Goal: Task Accomplishment & Management: Manage account settings

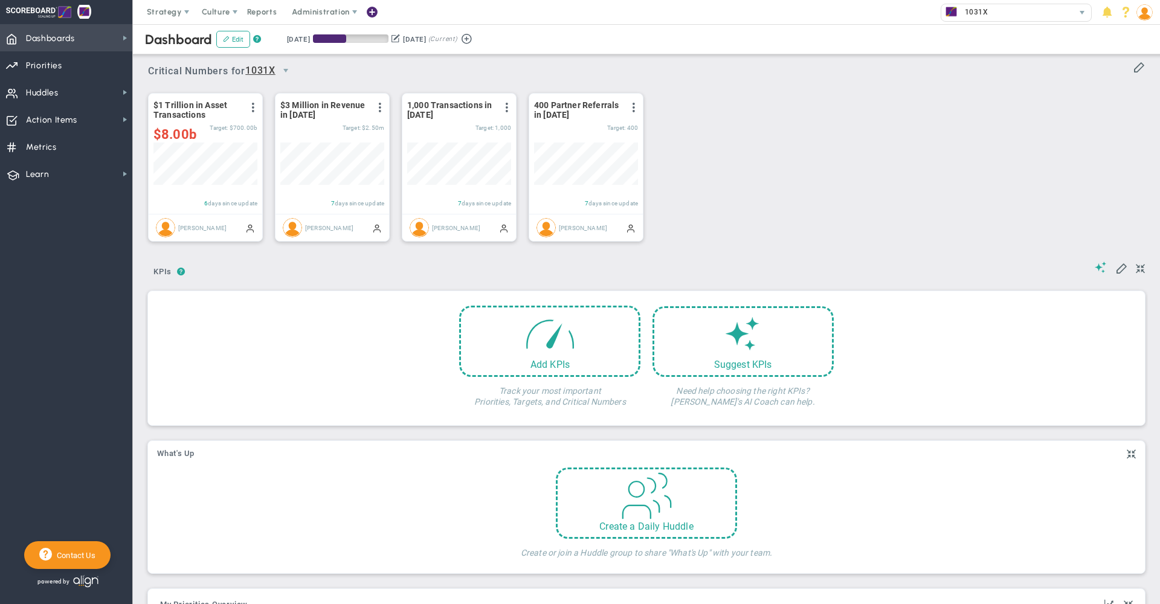
click at [83, 37] on span "Dashboards Dashboards" at bounding box center [66, 37] width 132 height 27
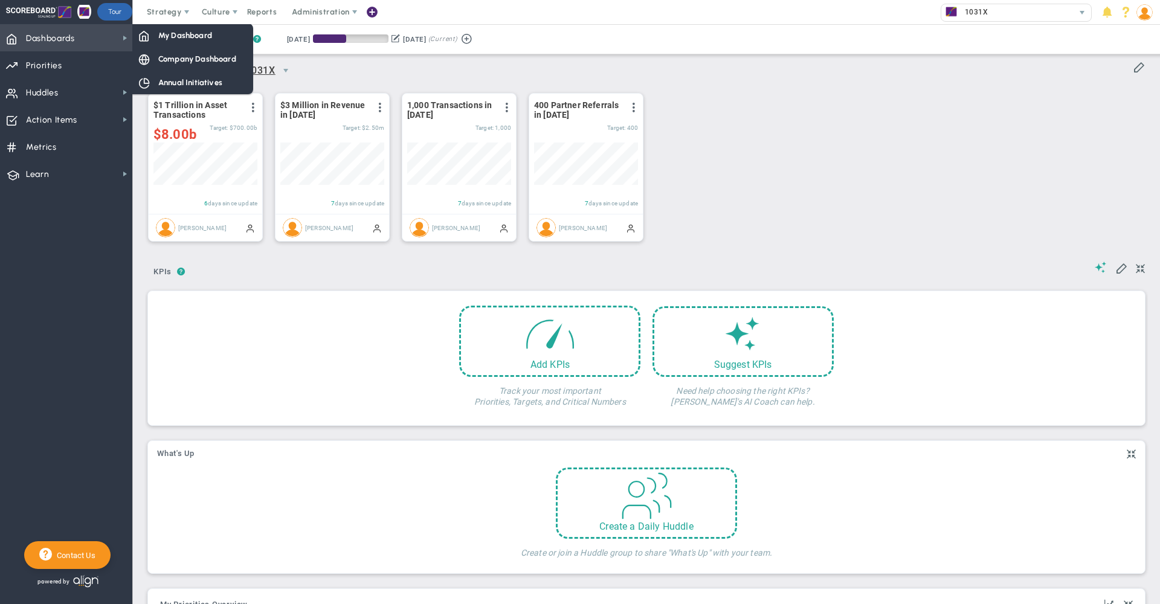
scroll to position [42, 104]
click at [169, 58] on span "Company Dashboard" at bounding box center [197, 58] width 78 height 11
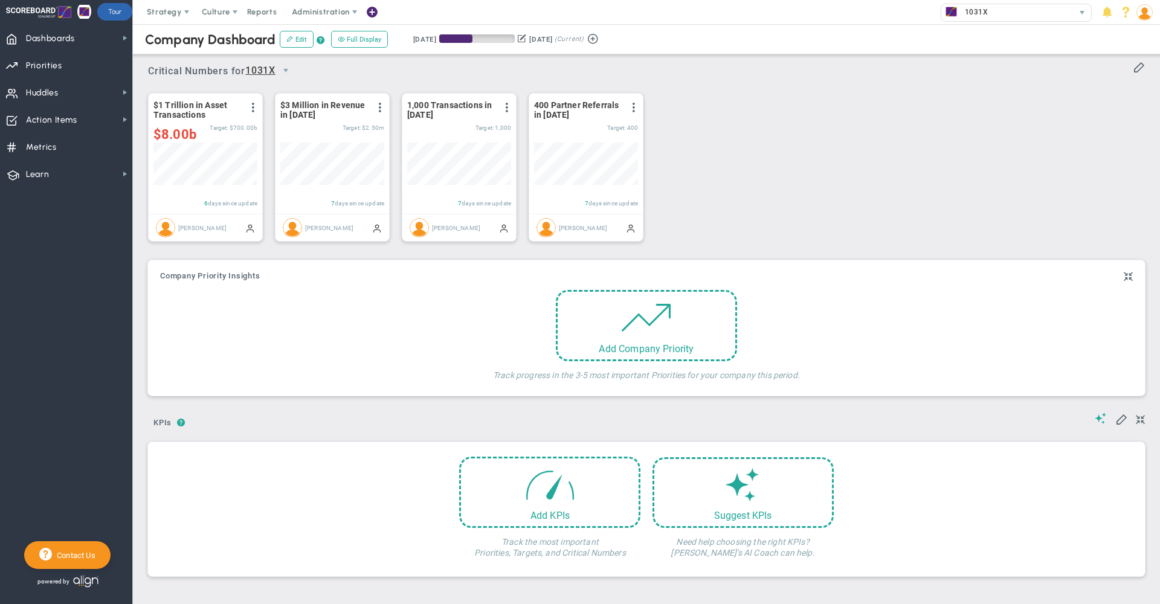
scroll to position [42, 104]
click at [883, 171] on div "$1 Trillion in Asset Transactions View Historical Graph Edit Make "No Change" U…" at bounding box center [642, 168] width 1012 height 170
click at [69, 63] on span "Priorities OKR Tree Priorities OKRs" at bounding box center [66, 64] width 132 height 27
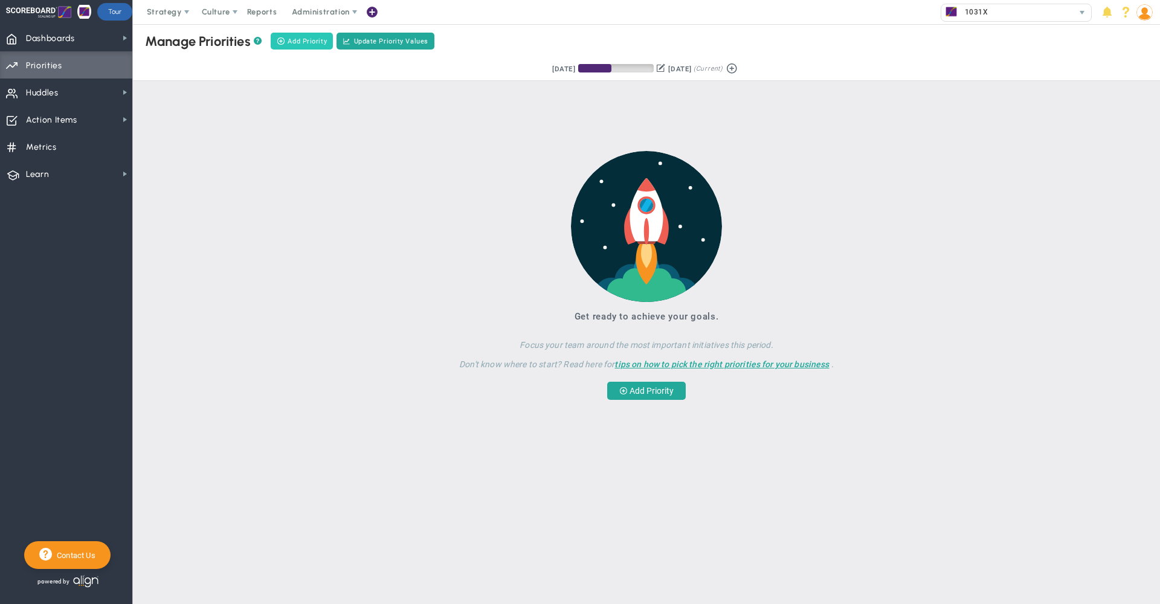
click at [307, 37] on span "Add Priority" at bounding box center [306, 41] width 39 height 10
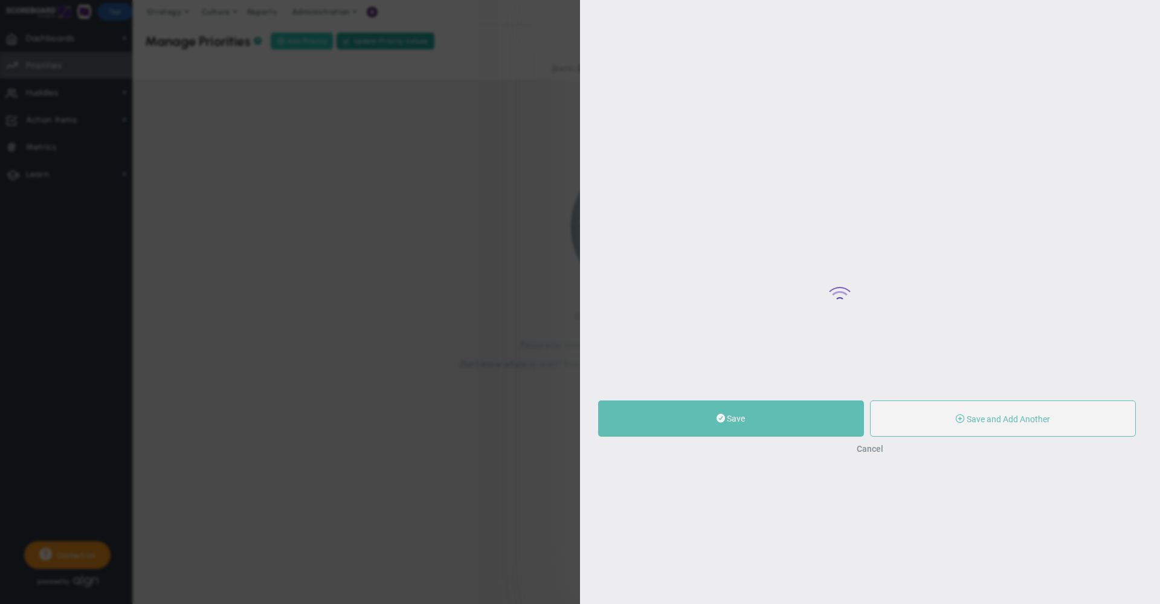
type input "0"
radio input "true"
type input "[PERSON_NAME]"
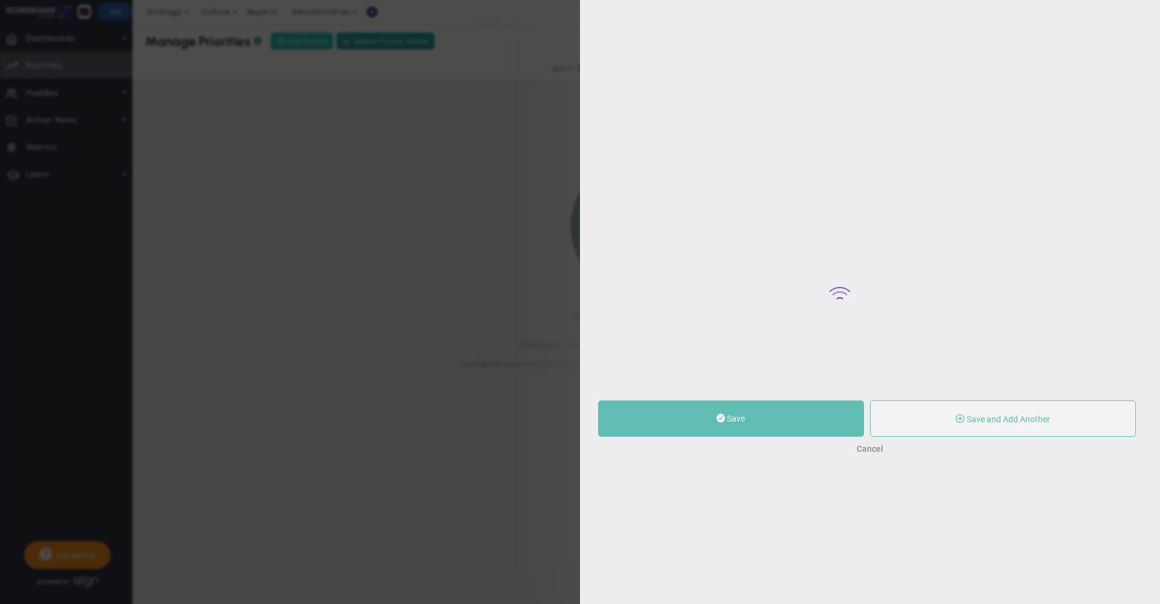
type input "0"
radio input "true"
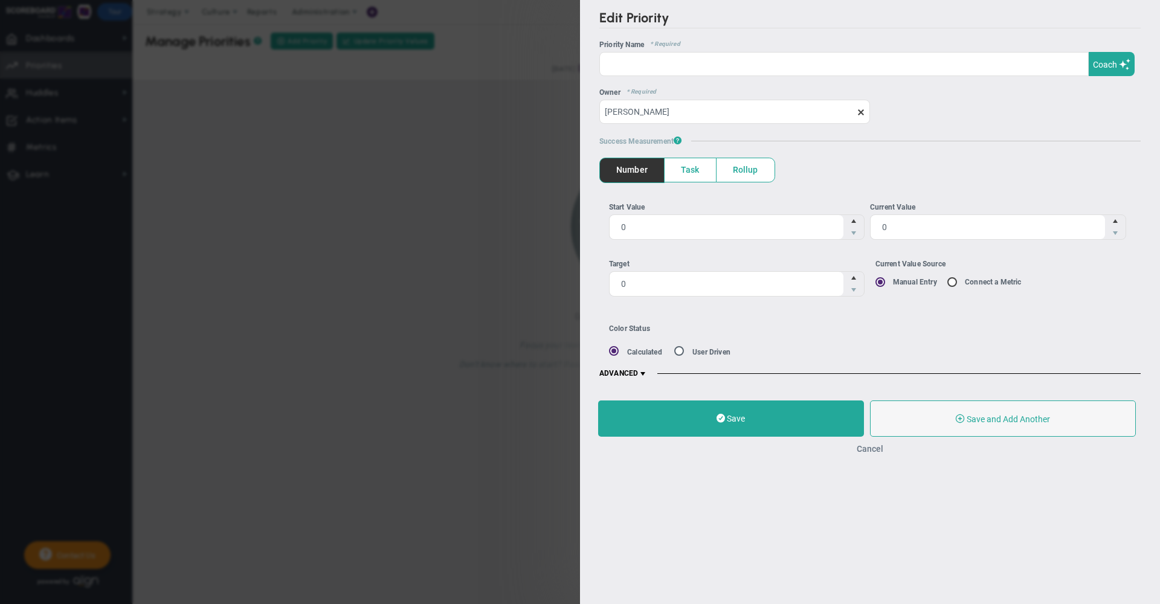
click at [868, 452] on button "Cancel" at bounding box center [869, 449] width 27 height 10
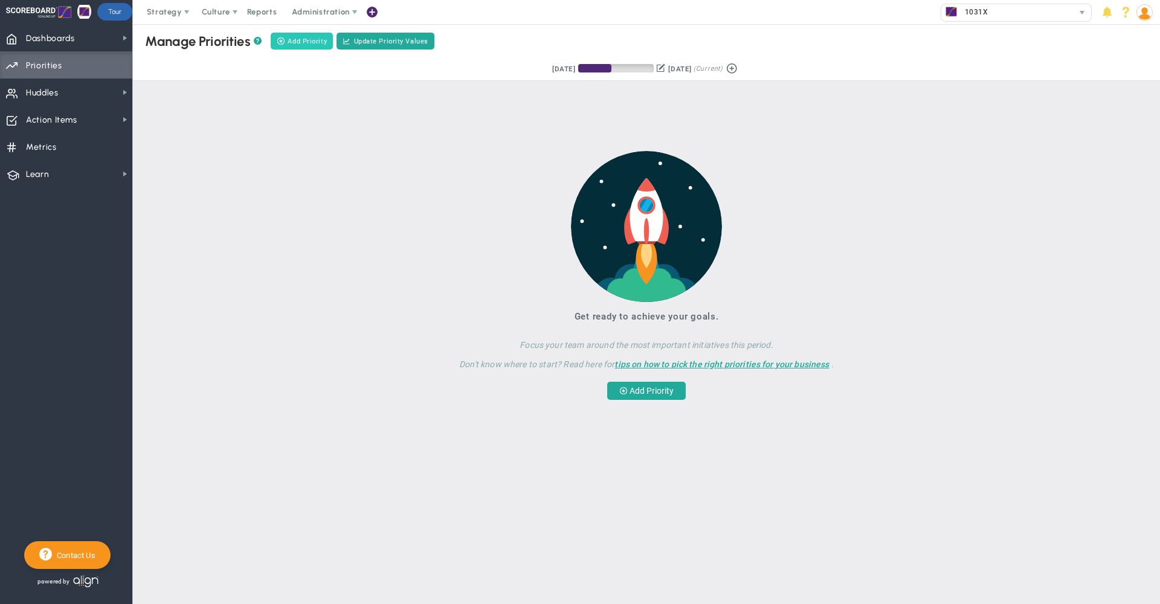
click at [301, 43] on span "Add Priority" at bounding box center [306, 41] width 39 height 10
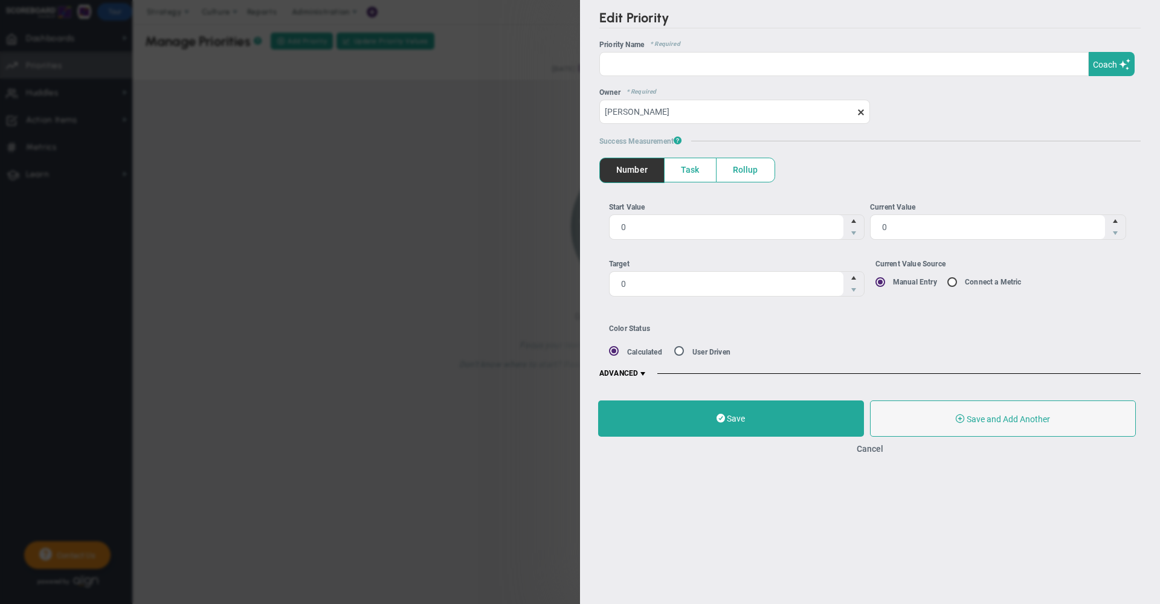
click at [644, 373] on span at bounding box center [643, 374] width 10 height 10
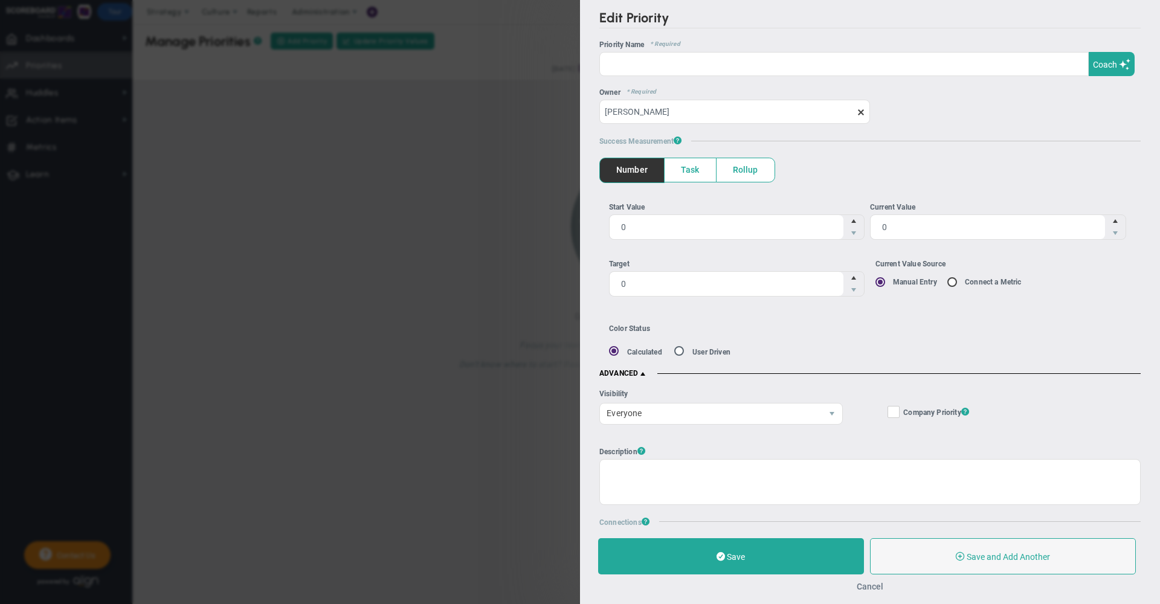
click at [872, 586] on button "Cancel" at bounding box center [869, 587] width 27 height 10
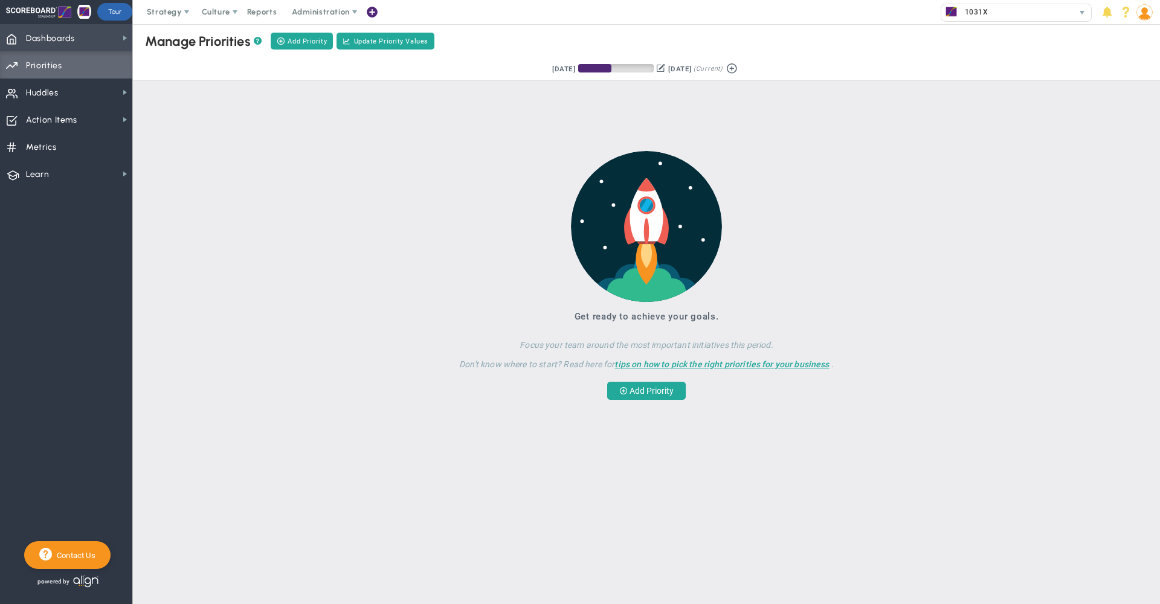
click at [83, 33] on span "Dashboards Dashboards" at bounding box center [66, 37] width 132 height 27
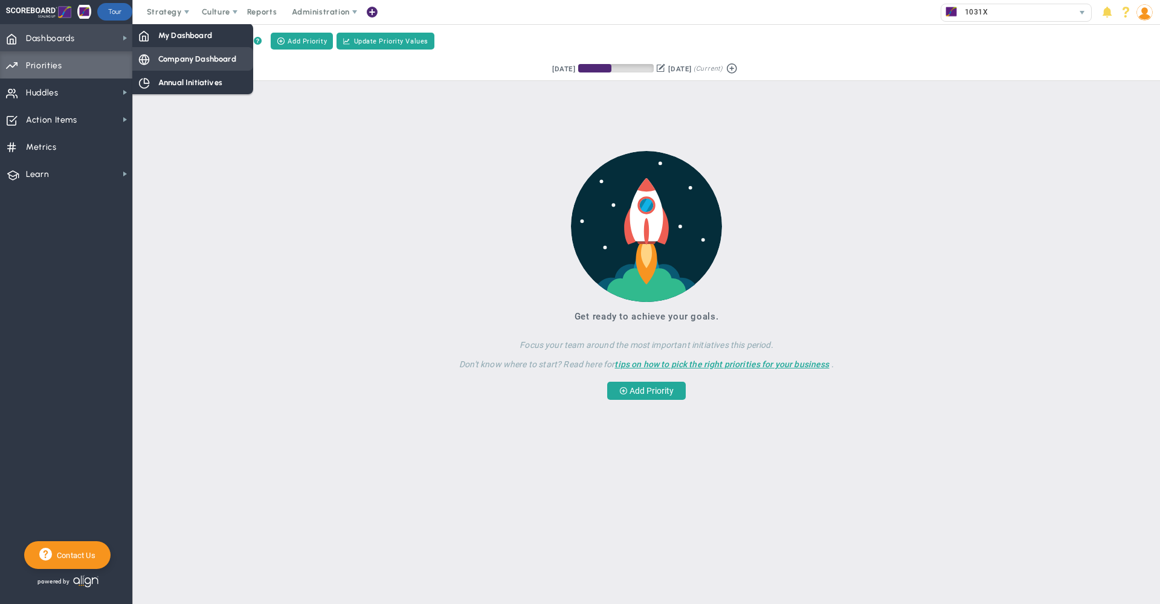
click at [171, 57] on span "Company Dashboard" at bounding box center [197, 58] width 78 height 11
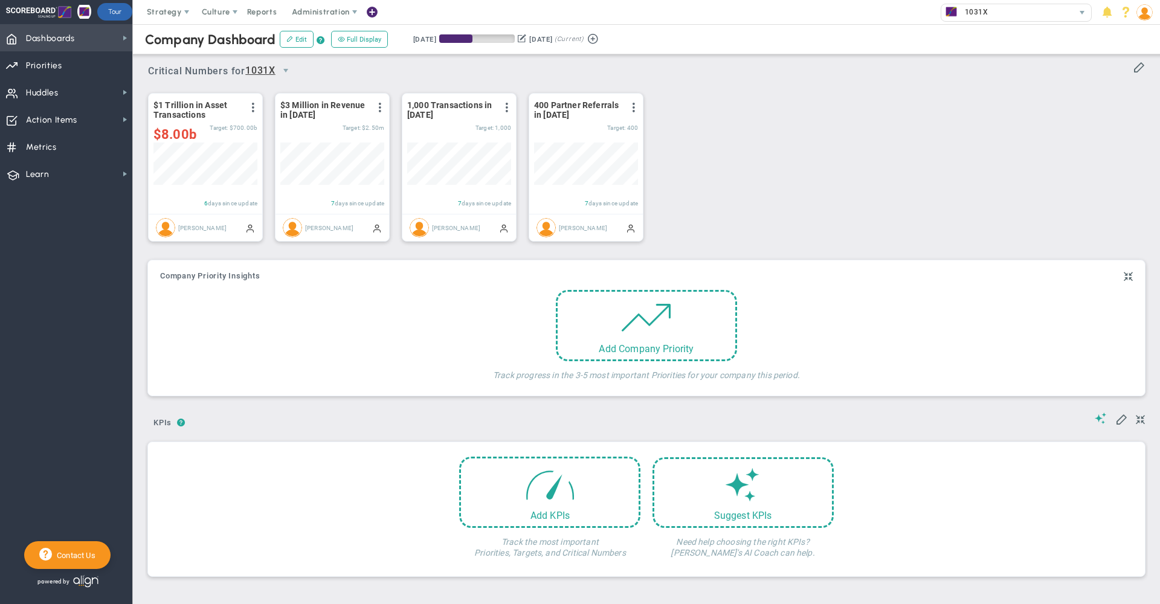
scroll to position [42, 104]
click at [86, 66] on span "Priorities OKR Tree Priorities OKRs" at bounding box center [66, 64] width 132 height 27
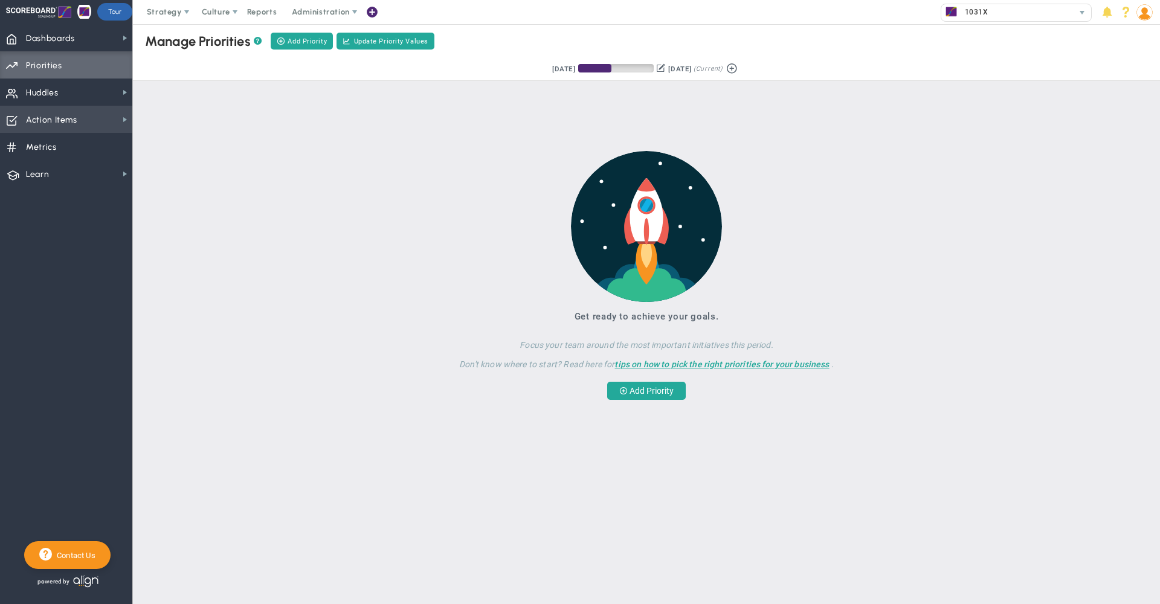
click at [34, 122] on span "Action Items" at bounding box center [51, 120] width 51 height 25
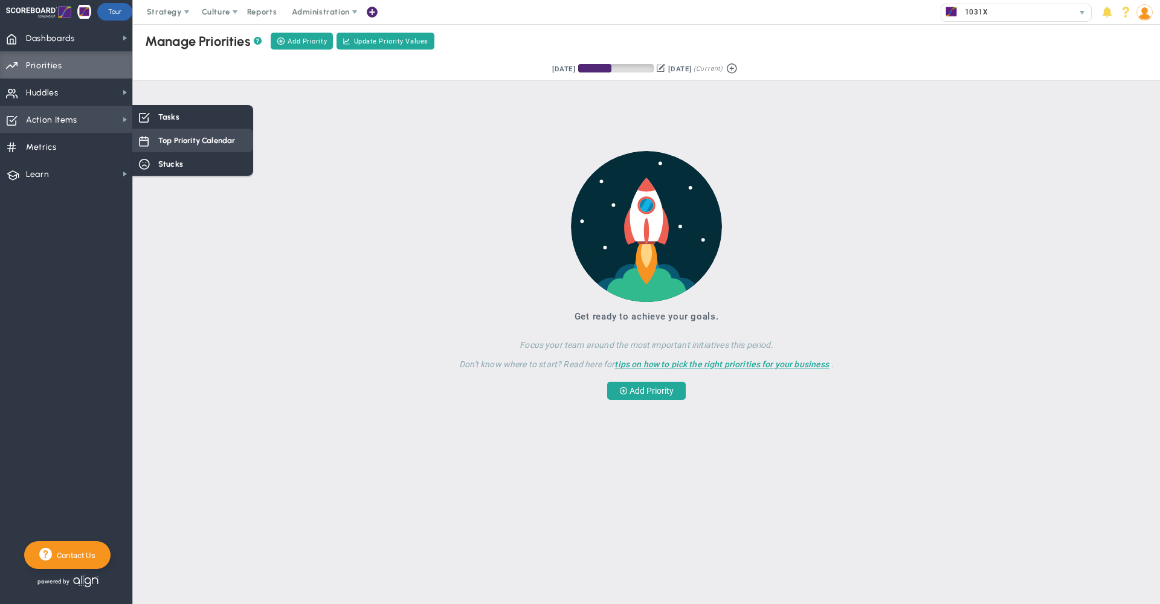
click at [189, 145] on span "Top Priority Calendar" at bounding box center [196, 140] width 77 height 11
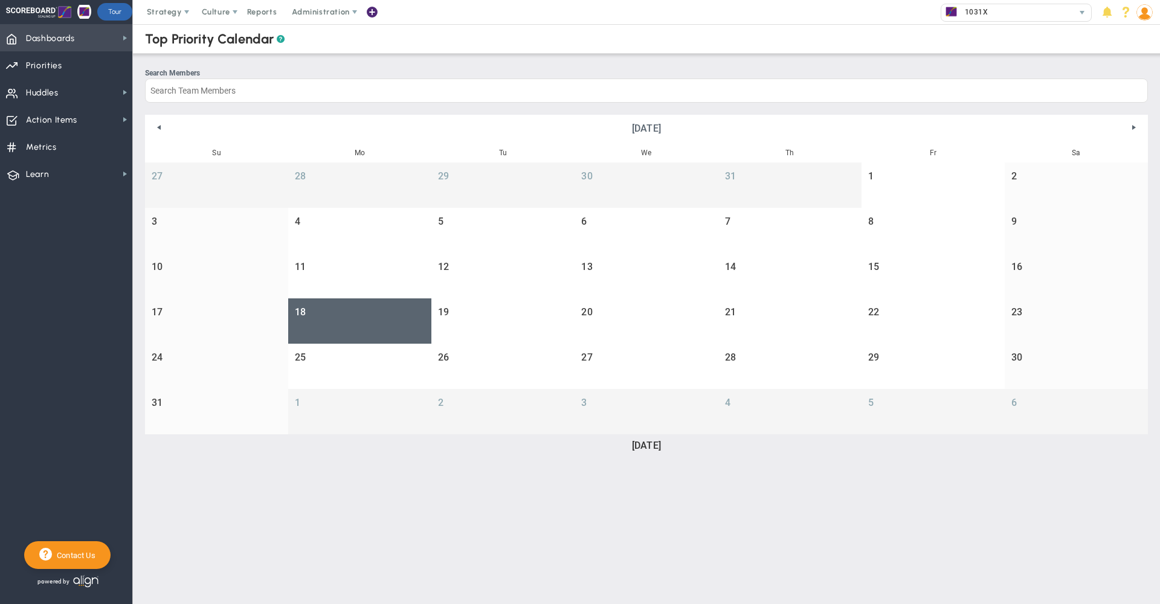
click at [57, 42] on span "Dashboards" at bounding box center [50, 38] width 49 height 25
click at [162, 14] on span "Strategy" at bounding box center [164, 11] width 35 height 9
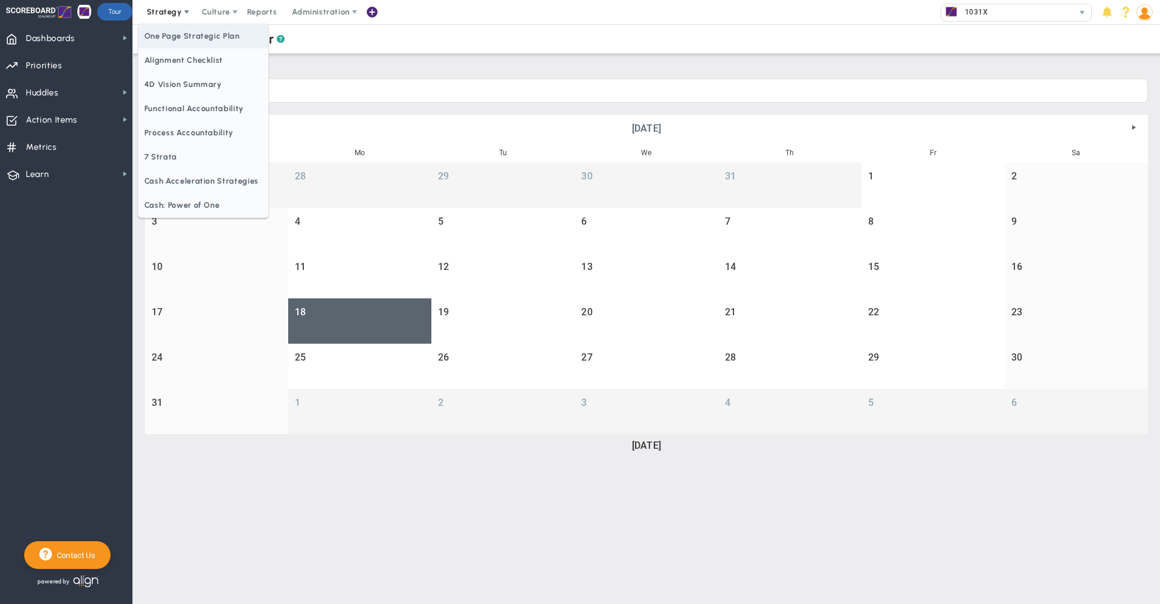
click at [165, 33] on span "One Page Strategic Plan" at bounding box center [203, 36] width 130 height 24
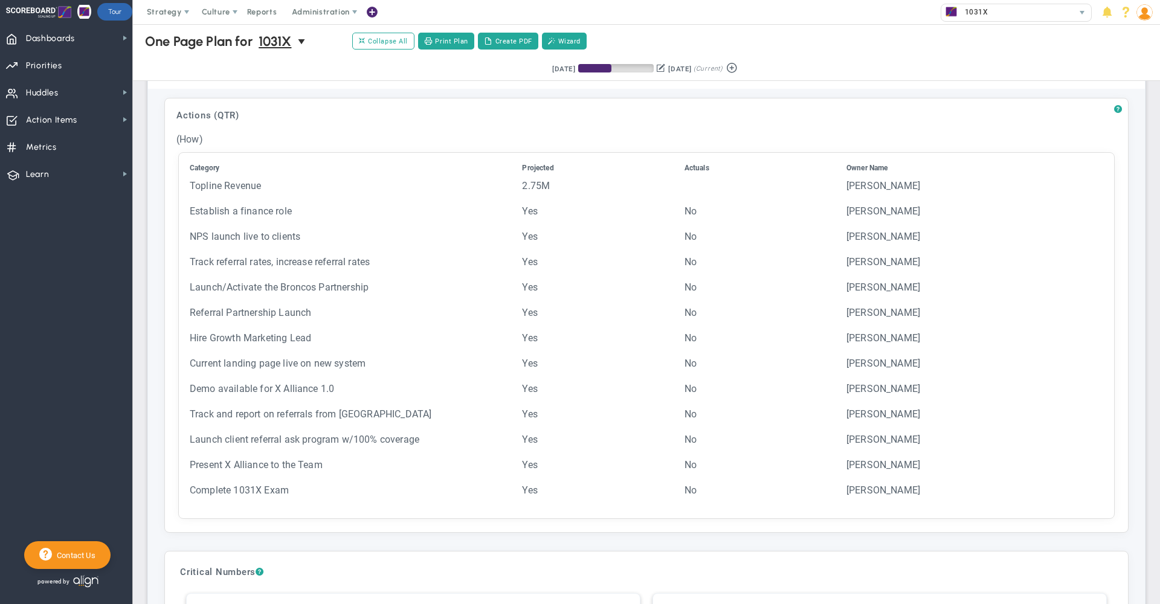
scroll to position [2023, 0]
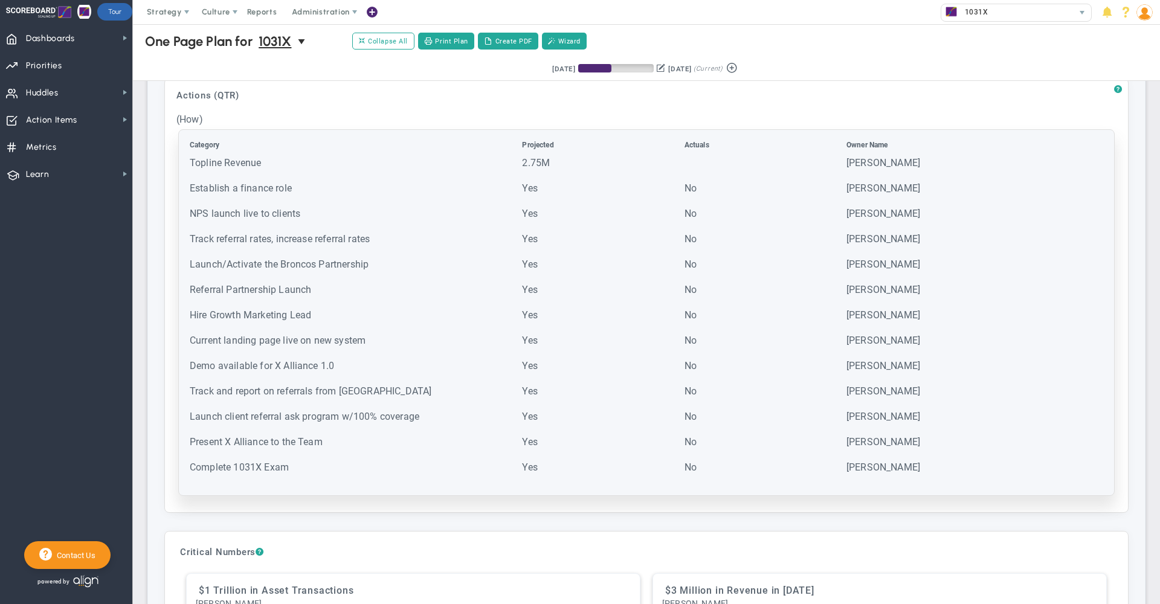
click at [364, 255] on td "Track referral rates, increase referral rates" at bounding box center [354, 245] width 331 height 24
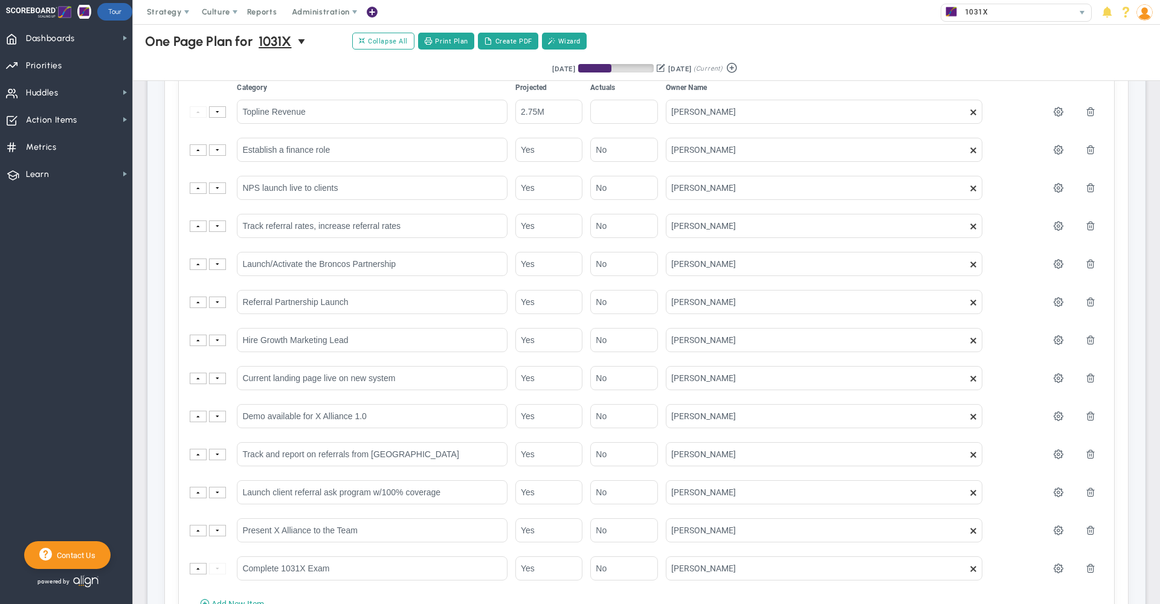
scroll to position [2075, 0]
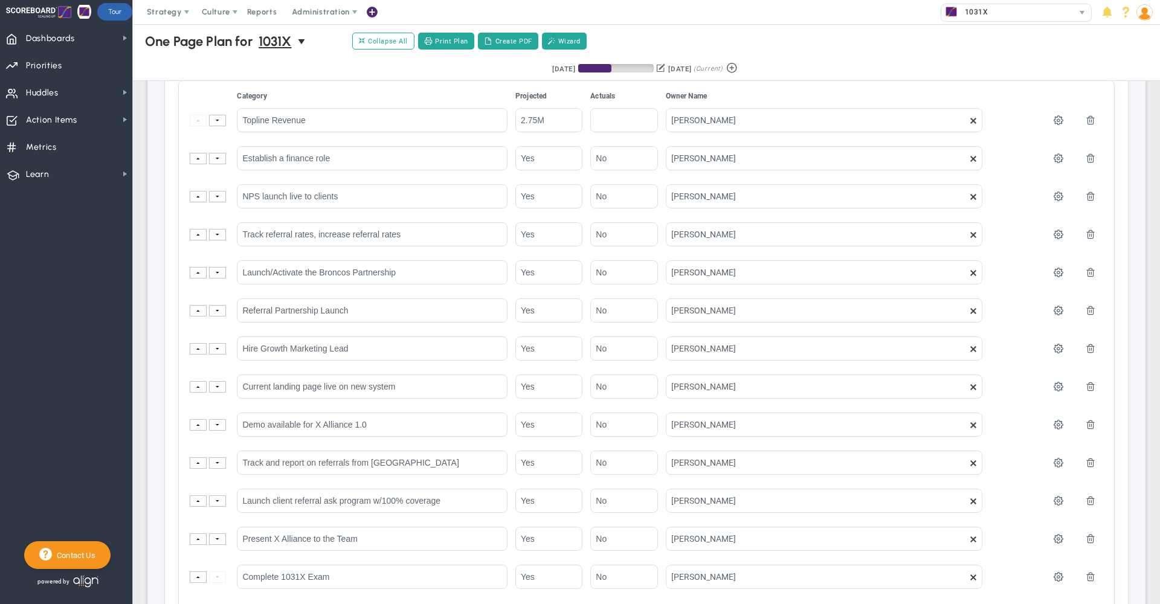
click at [92, 307] on nav "Dashboards Dashboards My Dashboard Company Dashboard" at bounding box center [66, 314] width 133 height 580
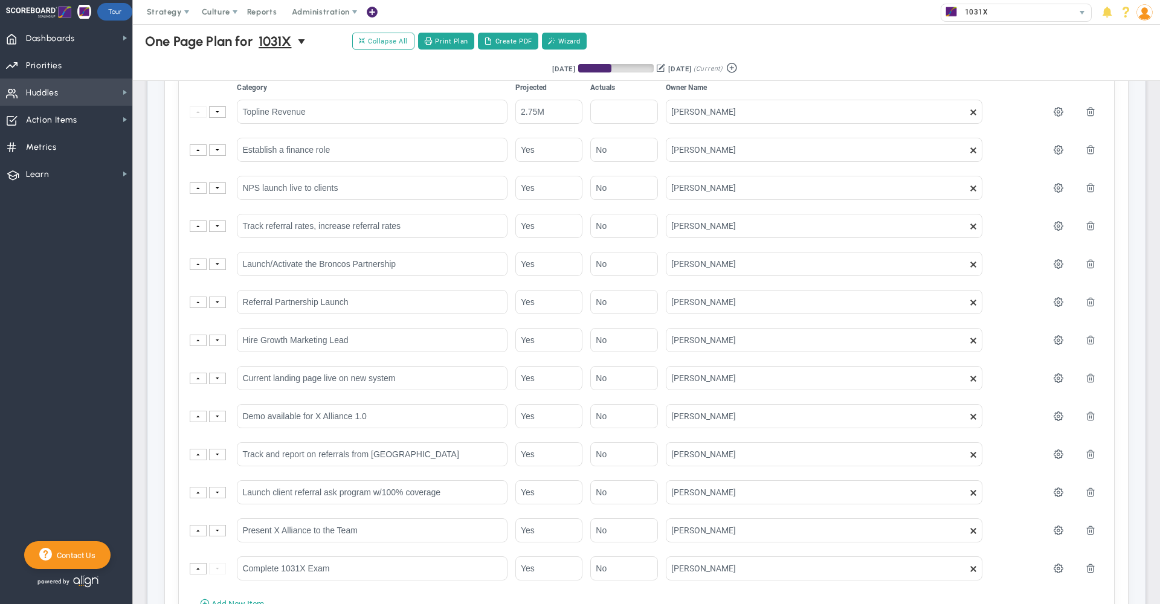
click at [92, 88] on span "Huddles Huddles" at bounding box center [66, 92] width 132 height 27
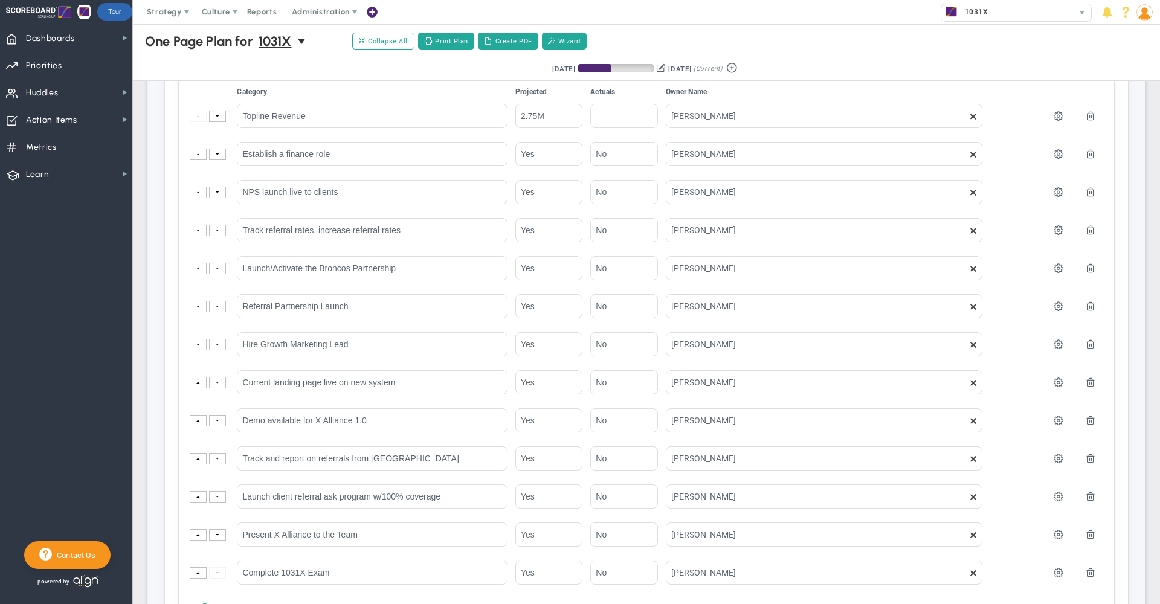
scroll to position [2105, 0]
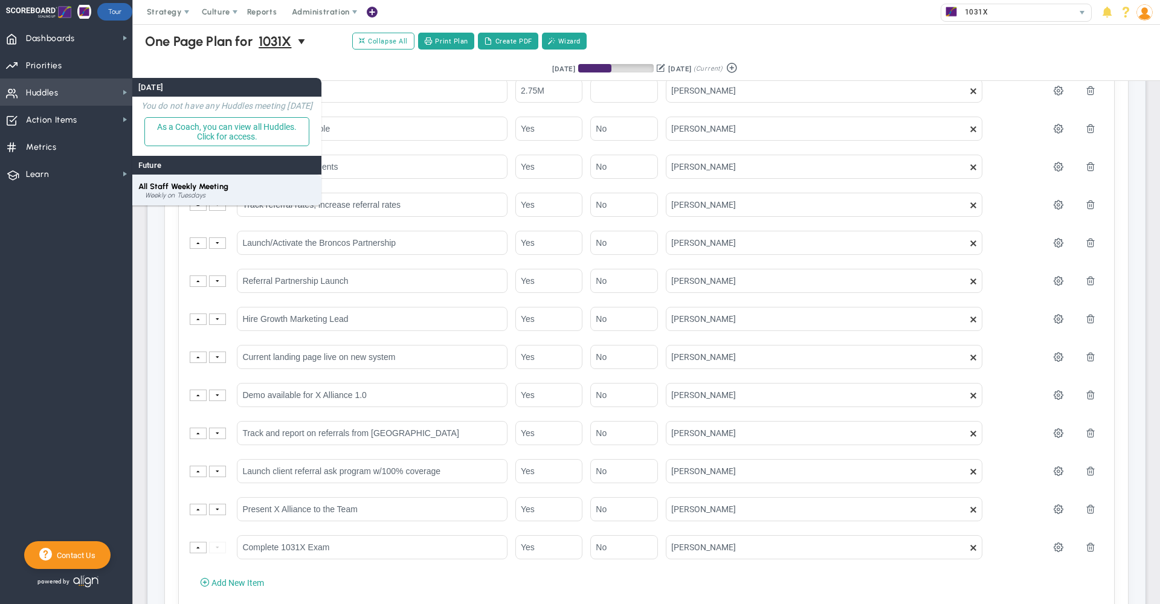
click at [195, 195] on div "Weekly on Tuesdays" at bounding box center [230, 195] width 170 height 7
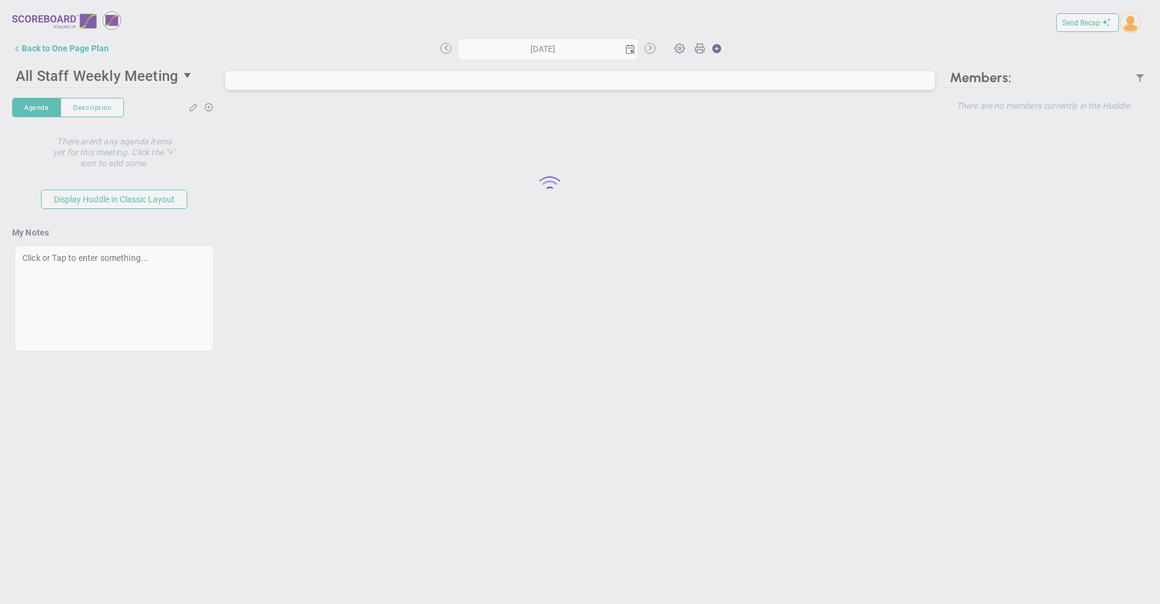
type input "[DATE]"
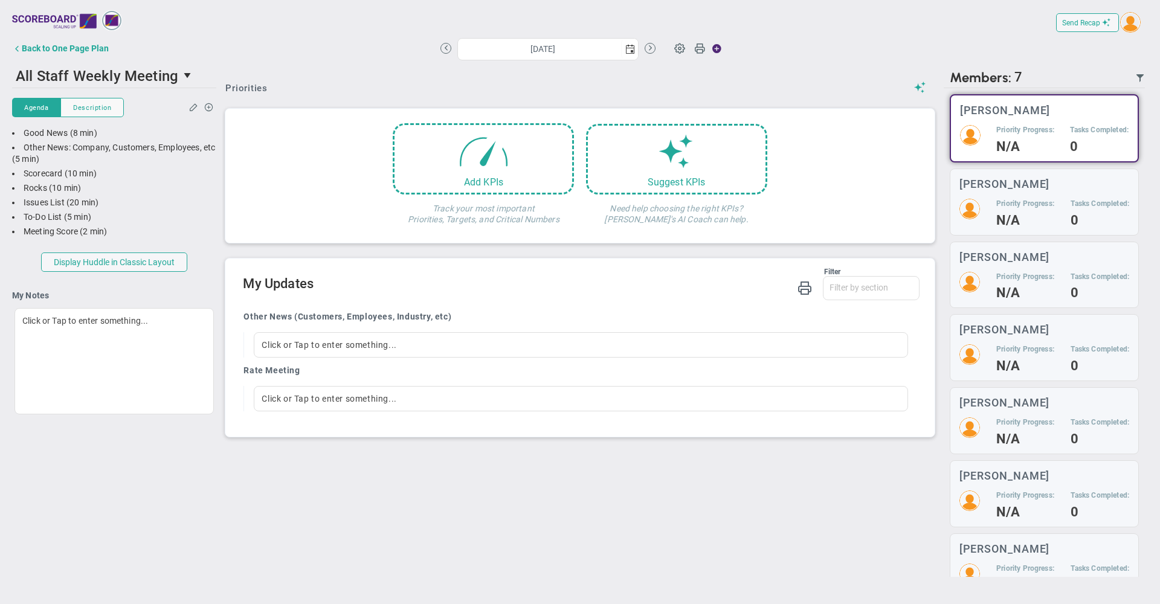
click at [637, 81] on div "Priorities Add KPIs Track your most important Priorities, Targets, and Critical…" at bounding box center [579, 156] width 714 height 187
click at [678, 50] on span at bounding box center [679, 47] width 23 height 23
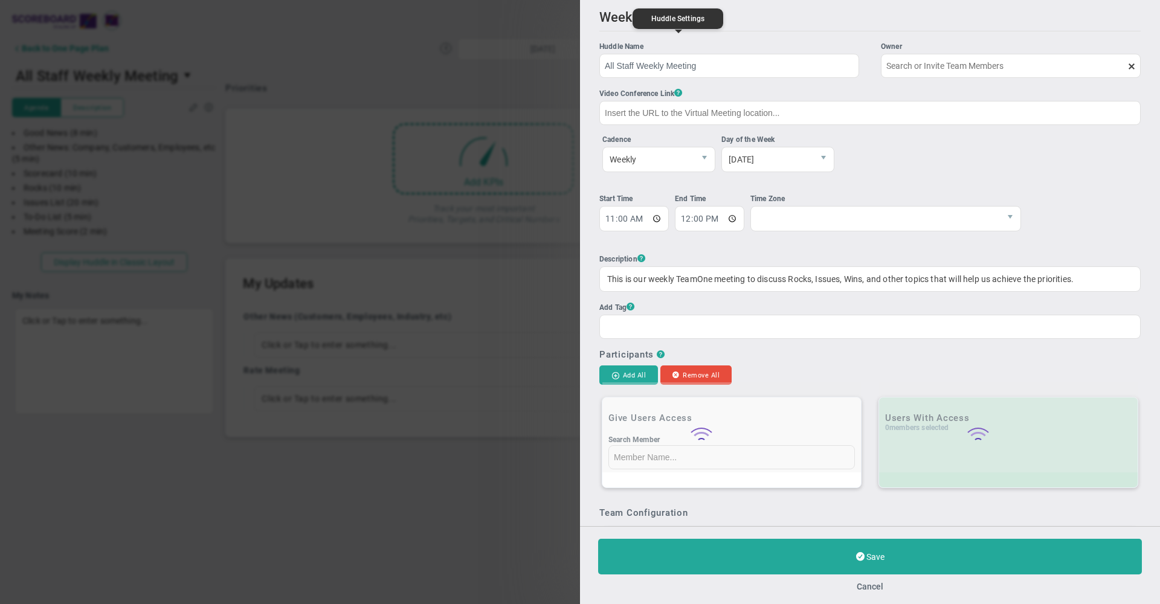
type input "[PERSON_NAME]"
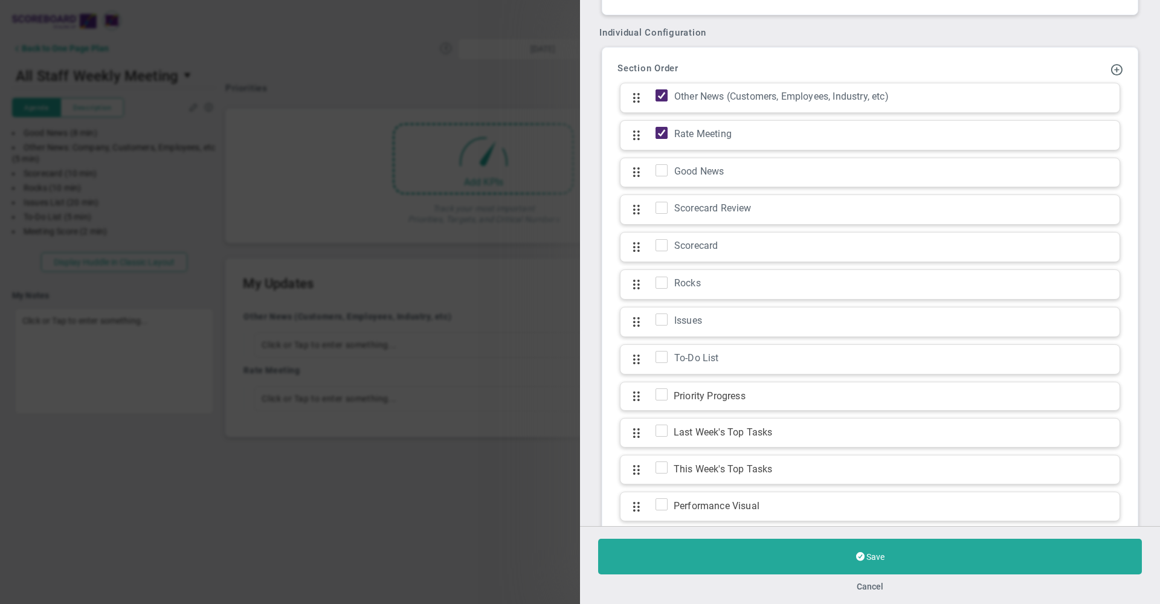
scroll to position [1297, 0]
click at [874, 586] on button "Cancel" at bounding box center [869, 587] width 27 height 10
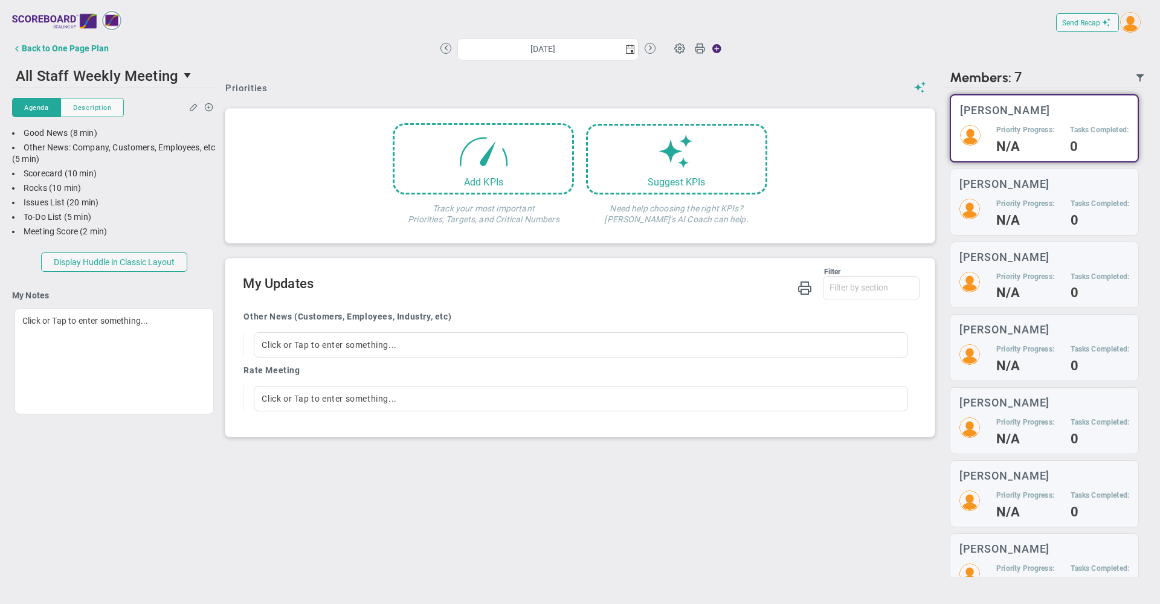
click at [499, 315] on div "Other News (Customers, Employees, Industry, etc) Click or Tap to enter somethin…" at bounding box center [576, 365] width 684 height 126
click at [592, 86] on div "Priorities" at bounding box center [579, 88] width 708 height 13
click at [526, 302] on div "Filter Other News (Customers, Employees, Industry, etc) Rate Meeting Other News…" at bounding box center [581, 285] width 676 height 34
click at [572, 292] on h2 "My Updates" at bounding box center [581, 285] width 676 height 18
click at [989, 199] on div "Priority Progress: N/A Tasks Completed: 0" at bounding box center [1044, 212] width 170 height 27
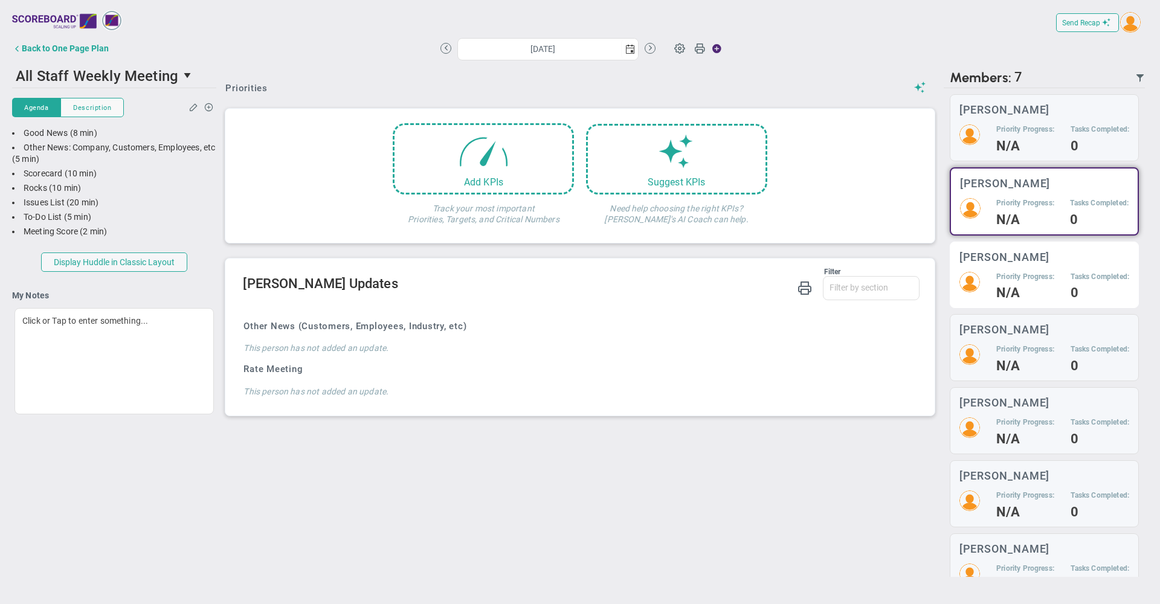
click at [1002, 293] on h4 "N/A" at bounding box center [1025, 292] width 58 height 11
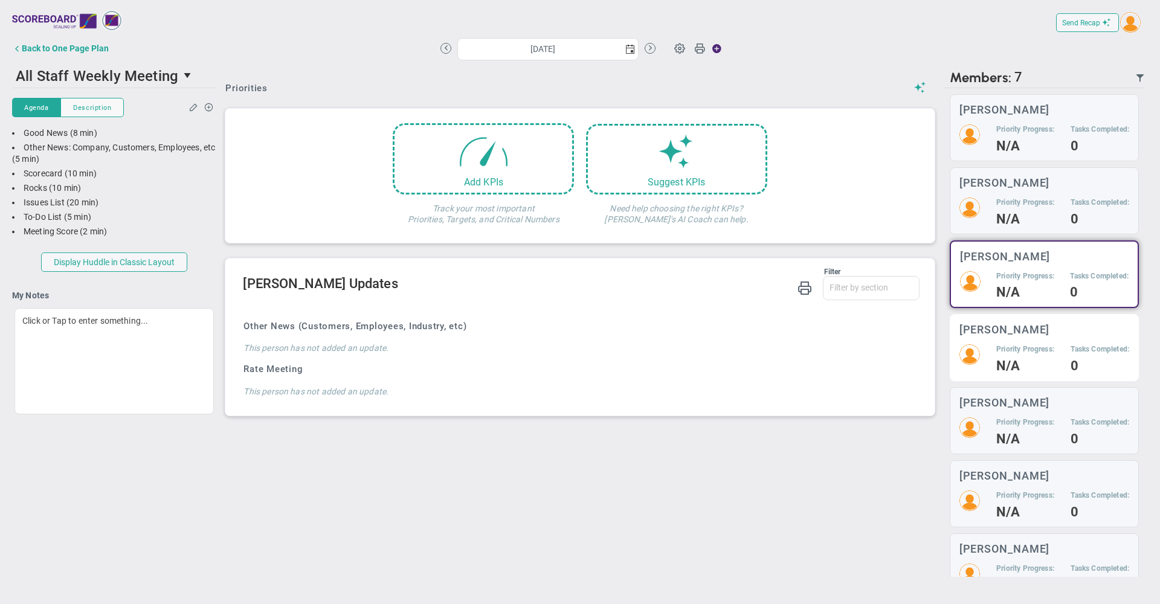
click at [1003, 347] on h5 "Priority Progress:" at bounding box center [1025, 349] width 58 height 10
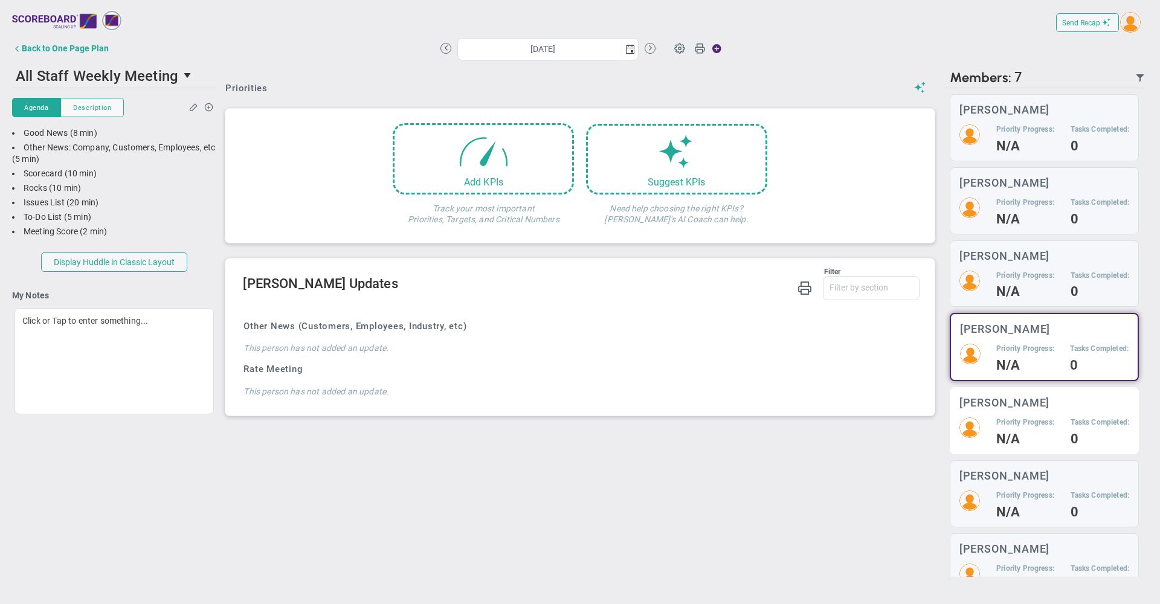
click at [1009, 427] on div "Priority Progress: N/A" at bounding box center [1025, 430] width 58 height 27
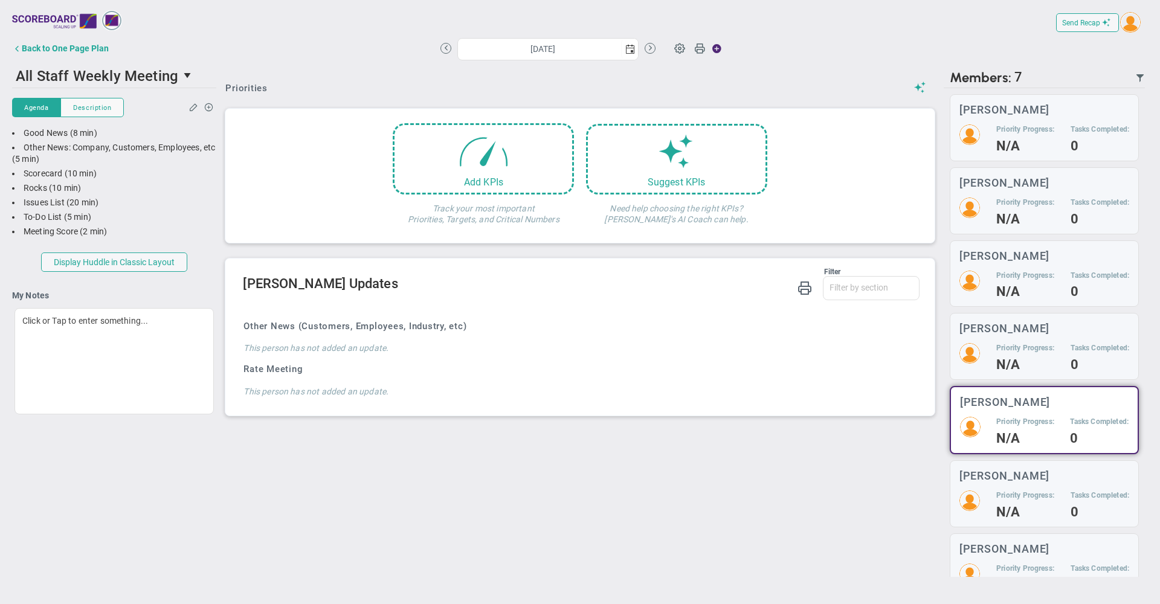
click at [533, 451] on div "Priorities Add KPIs Track your most important Priorities, Targets, and Critical…" at bounding box center [579, 319] width 727 height 513
click at [997, 136] on div "Priority Progress: N/A" at bounding box center [1025, 137] width 58 height 27
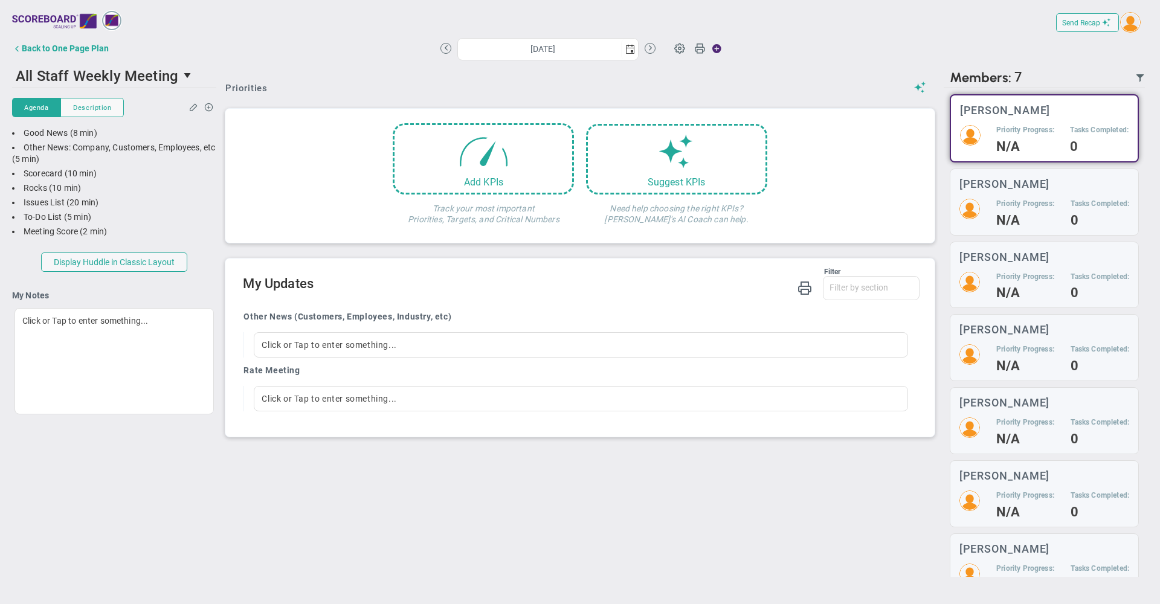
click at [592, 87] on div "Priorities" at bounding box center [579, 88] width 708 height 13
click at [539, 288] on h2 "My Updates" at bounding box center [581, 285] width 676 height 18
click at [539, 284] on h2 "My Updates" at bounding box center [581, 285] width 676 height 18
click at [568, 287] on h2 "My Updates" at bounding box center [581, 285] width 676 height 18
click at [74, 45] on div "Back to One Page Plan" at bounding box center [65, 48] width 87 height 10
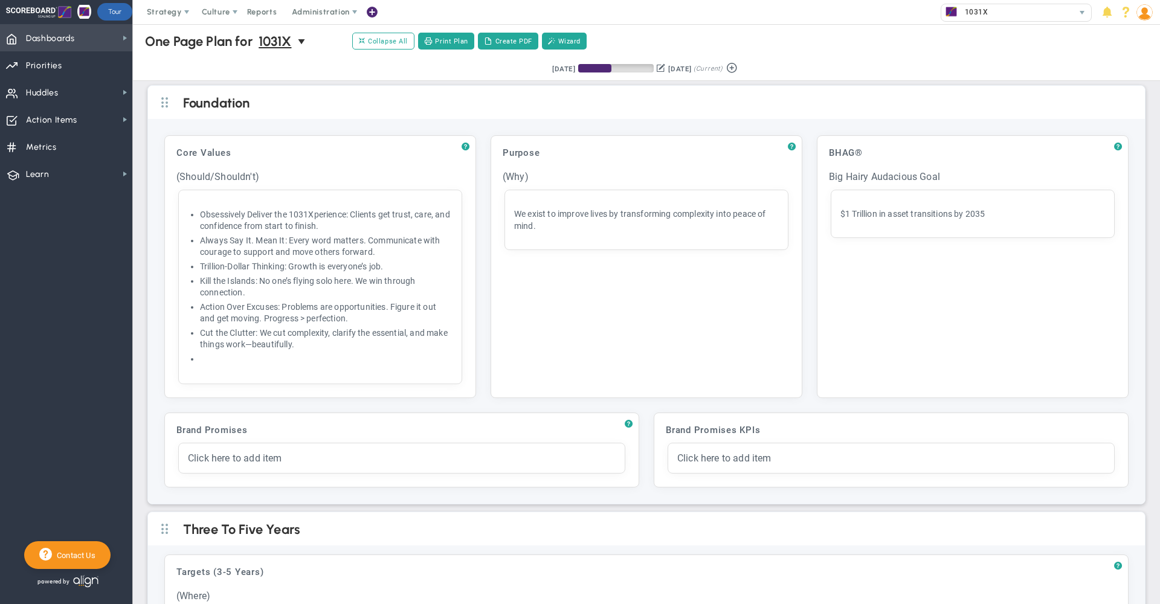
click at [74, 39] on span "Dashboards" at bounding box center [50, 38] width 49 height 25
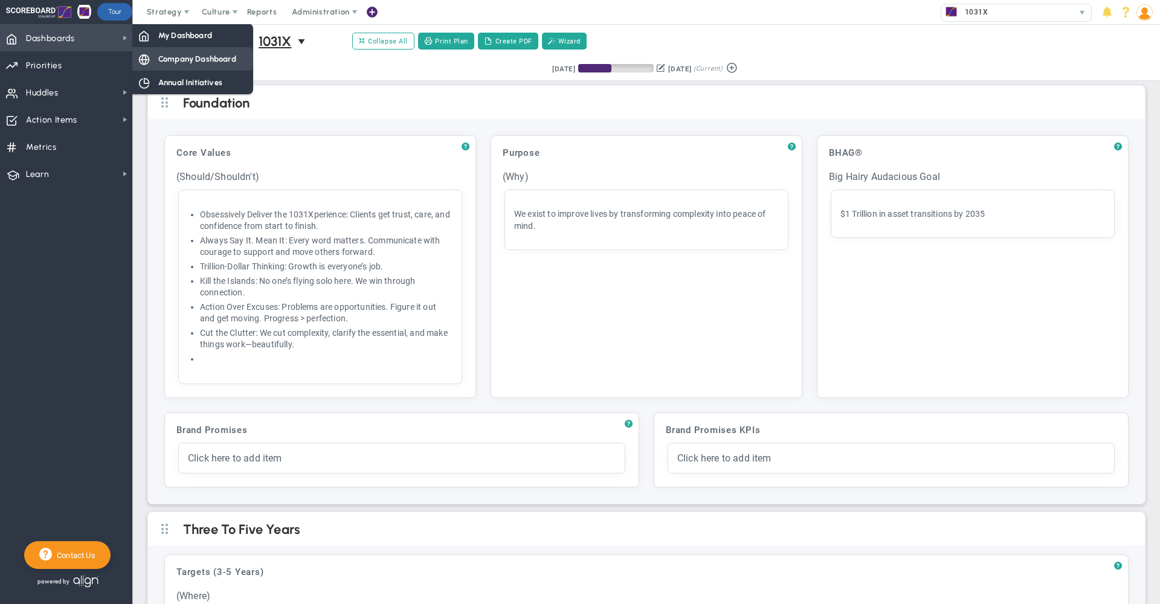
click at [147, 56] on span at bounding box center [143, 58] width 11 height 11
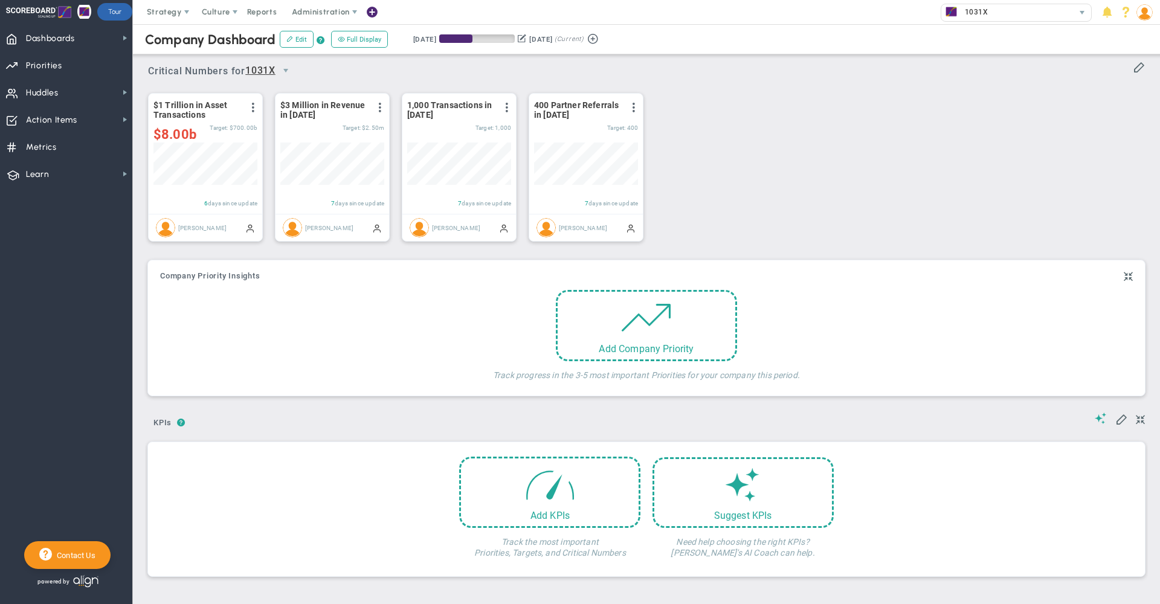
scroll to position [42, 104]
click at [527, 493] on span at bounding box center [549, 480] width 51 height 51
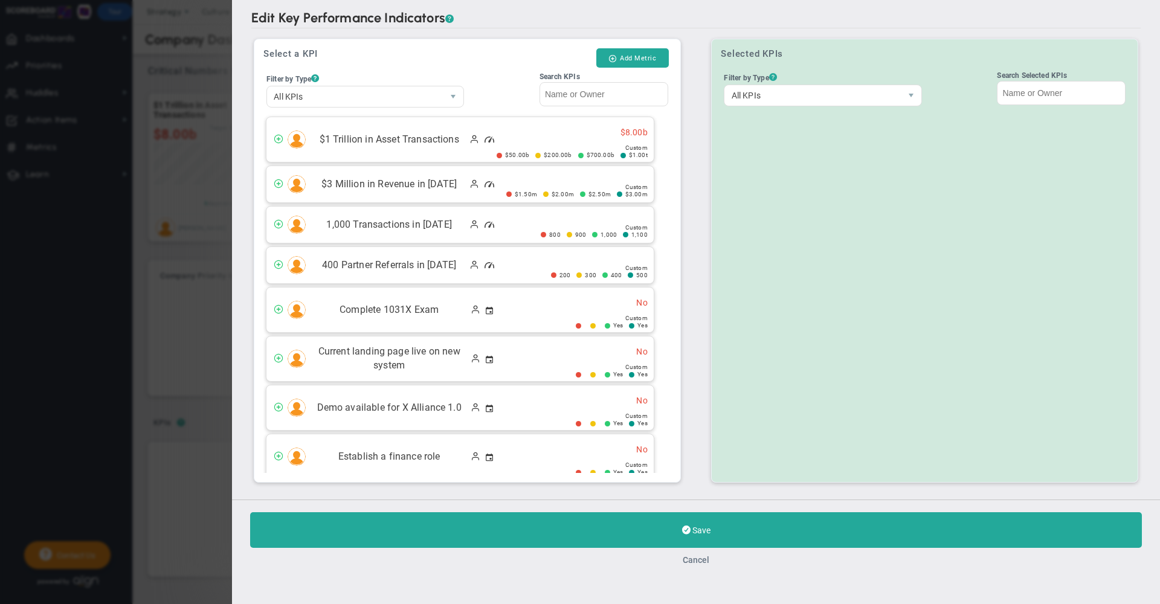
click at [695, 565] on div "Cancel" at bounding box center [695, 559] width 891 height 11
click at [695, 565] on button "Cancel" at bounding box center [695, 560] width 27 height 10
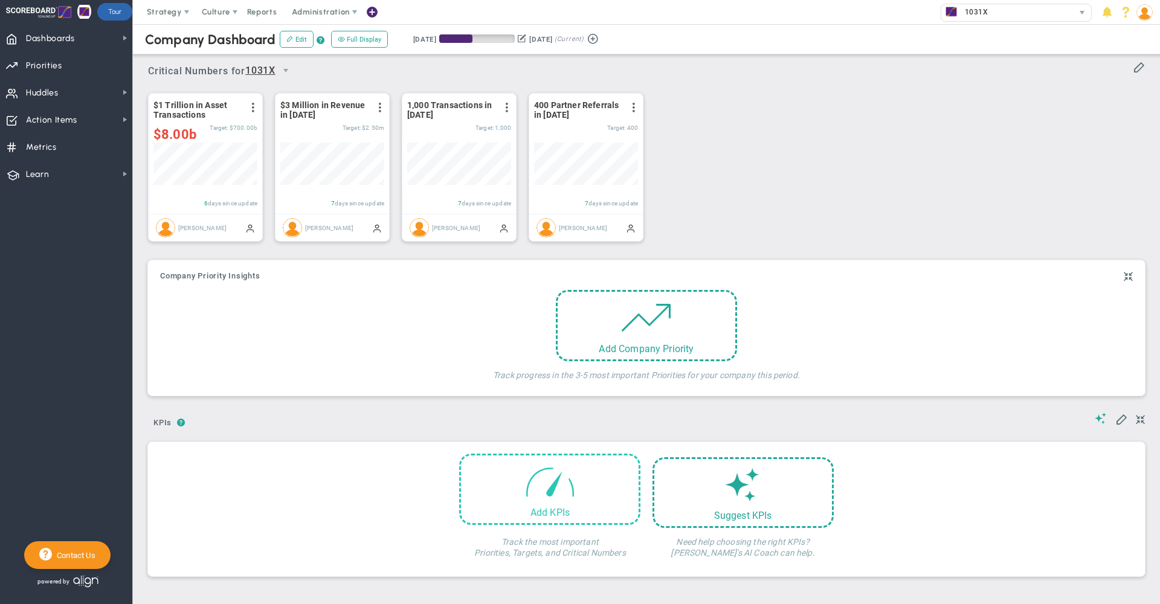
click at [483, 510] on div "Add KPIs" at bounding box center [549, 489] width 181 height 71
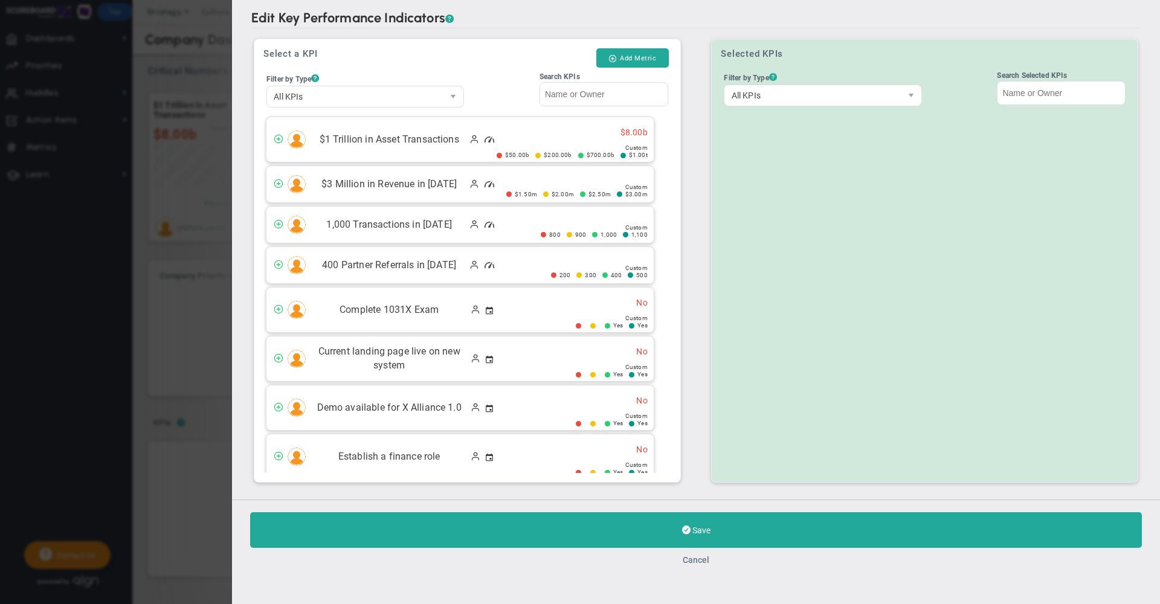
click at [696, 560] on button "Cancel" at bounding box center [695, 560] width 27 height 10
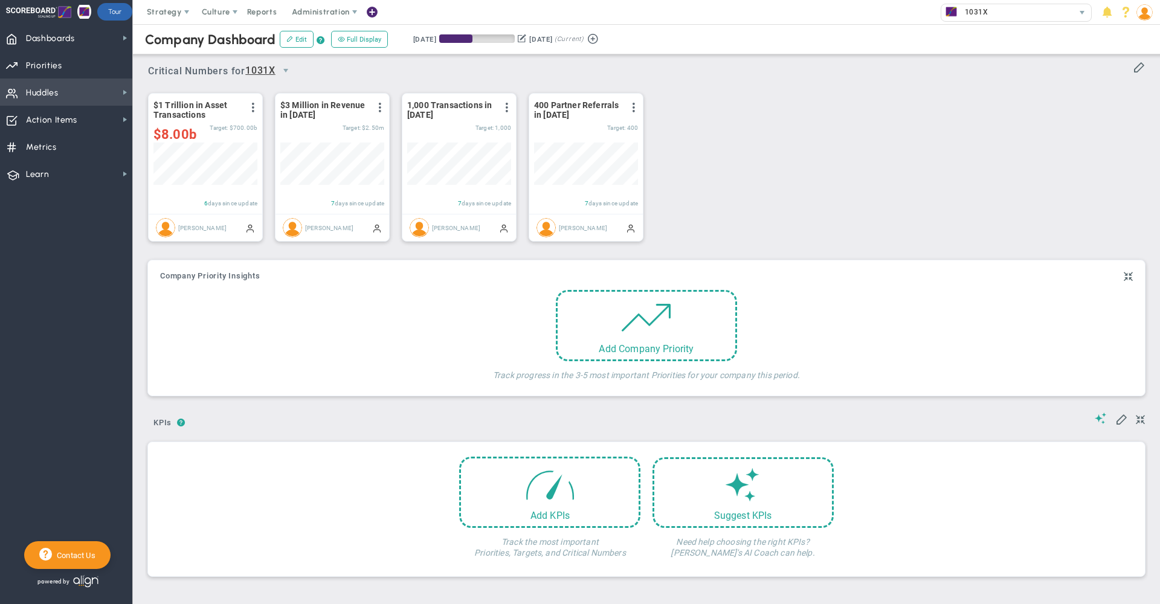
click at [70, 92] on span "Huddles Huddles" at bounding box center [66, 92] width 132 height 27
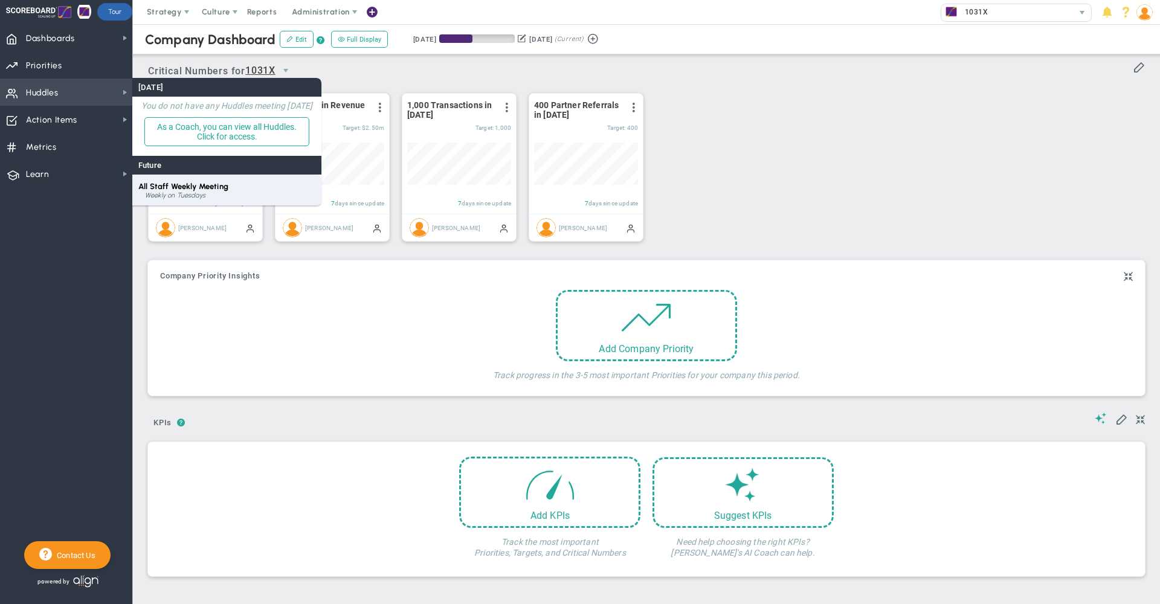
click at [184, 194] on div "Weekly on Tuesdays" at bounding box center [230, 195] width 170 height 7
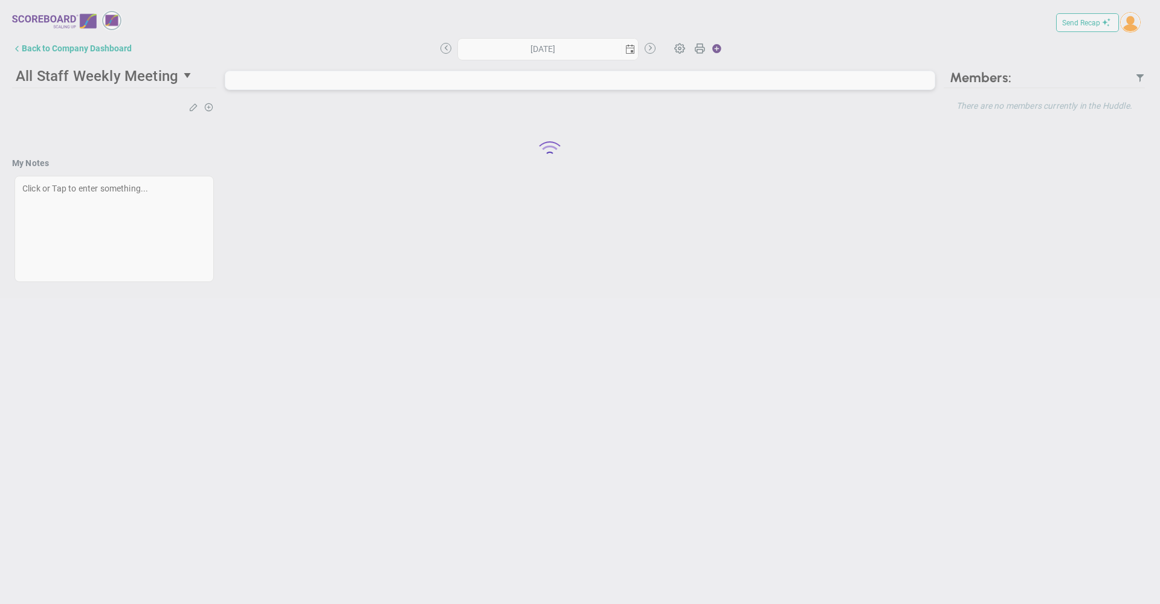
type input "[DATE]"
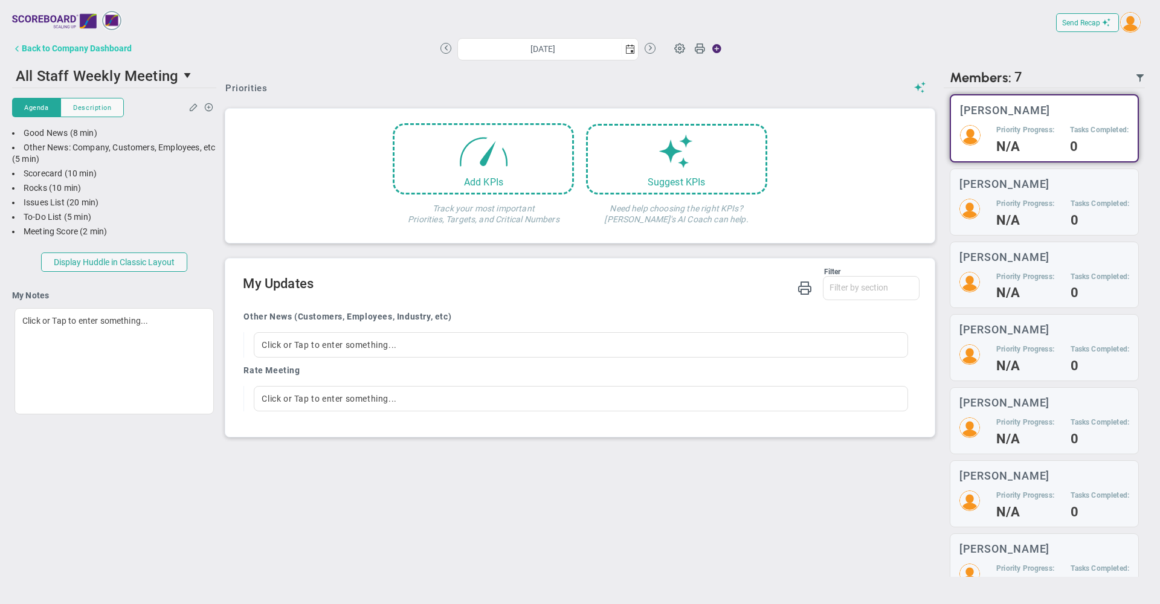
click at [101, 48] on div "Back to Company Dashboard" at bounding box center [77, 48] width 110 height 10
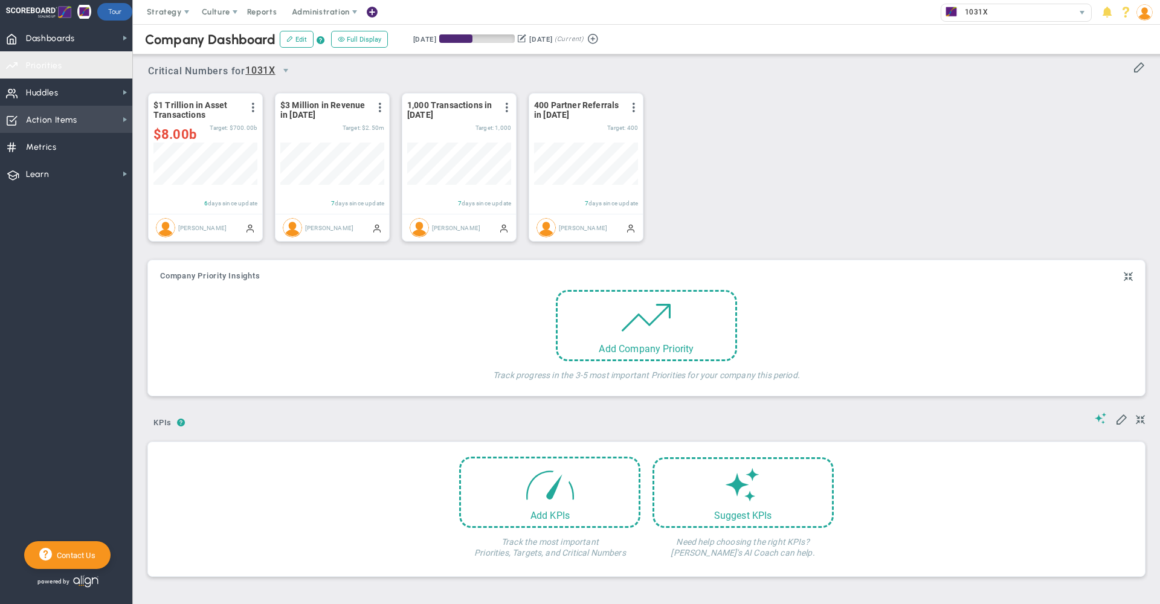
scroll to position [42, 104]
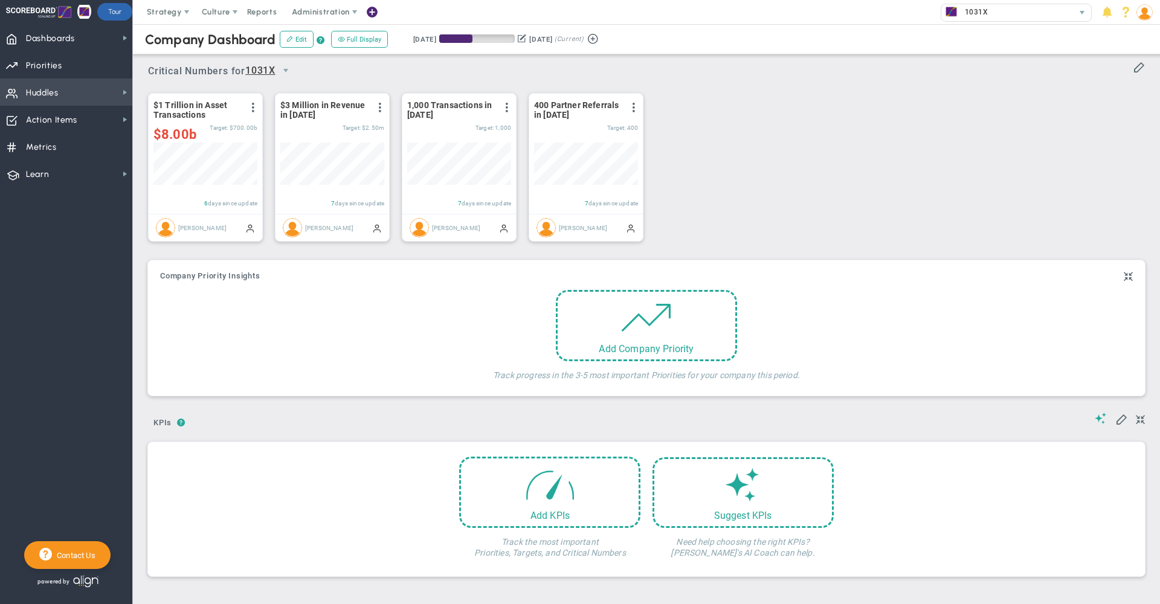
click at [61, 100] on span "Huddles Huddles" at bounding box center [66, 92] width 132 height 27
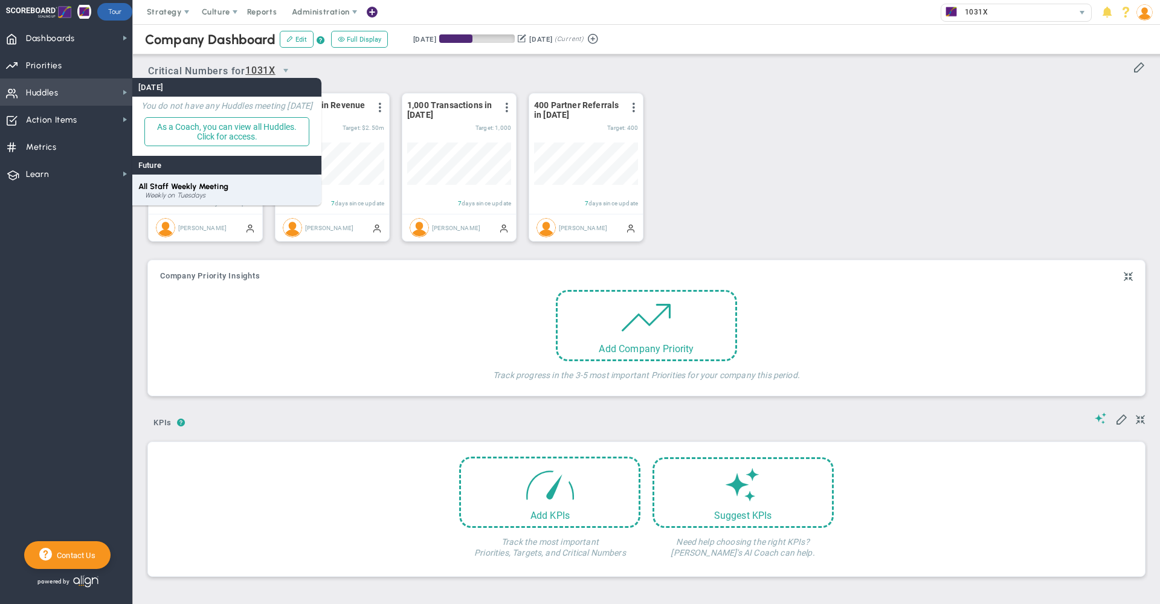
click at [190, 194] on div "Weekly on Tuesdays" at bounding box center [230, 195] width 170 height 7
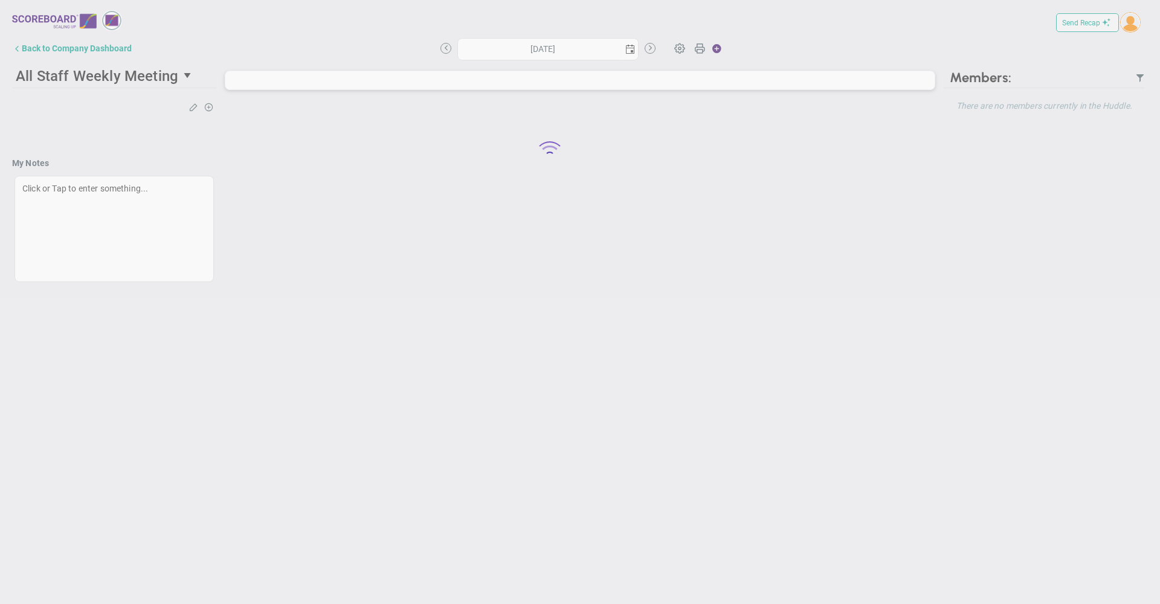
type input "[DATE]"
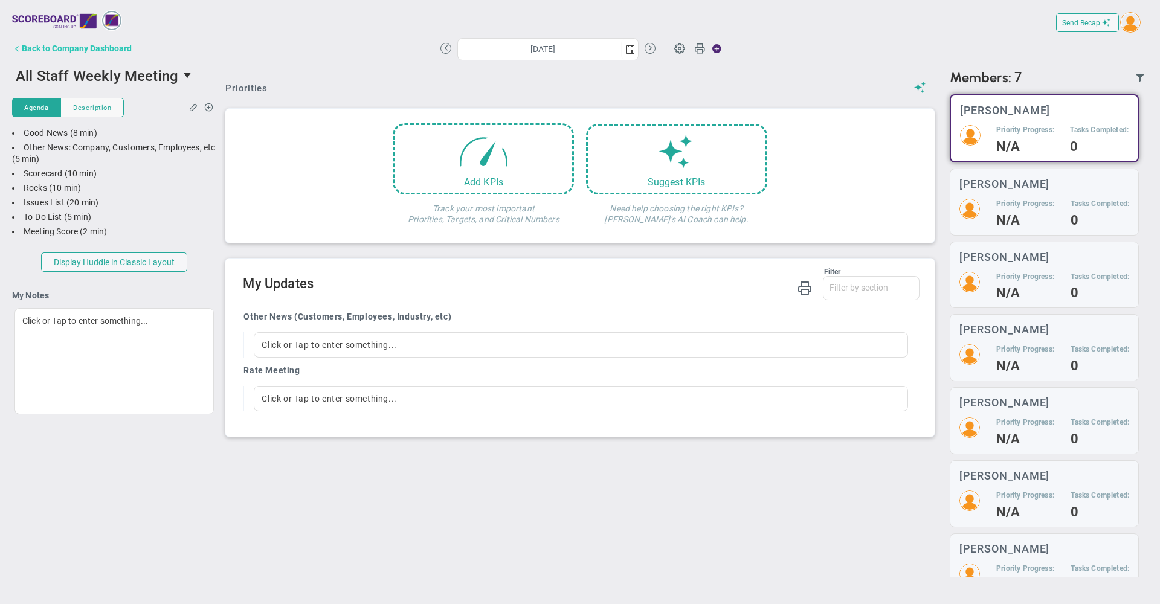
click at [66, 47] on div "Back to Company Dashboard" at bounding box center [77, 48] width 110 height 10
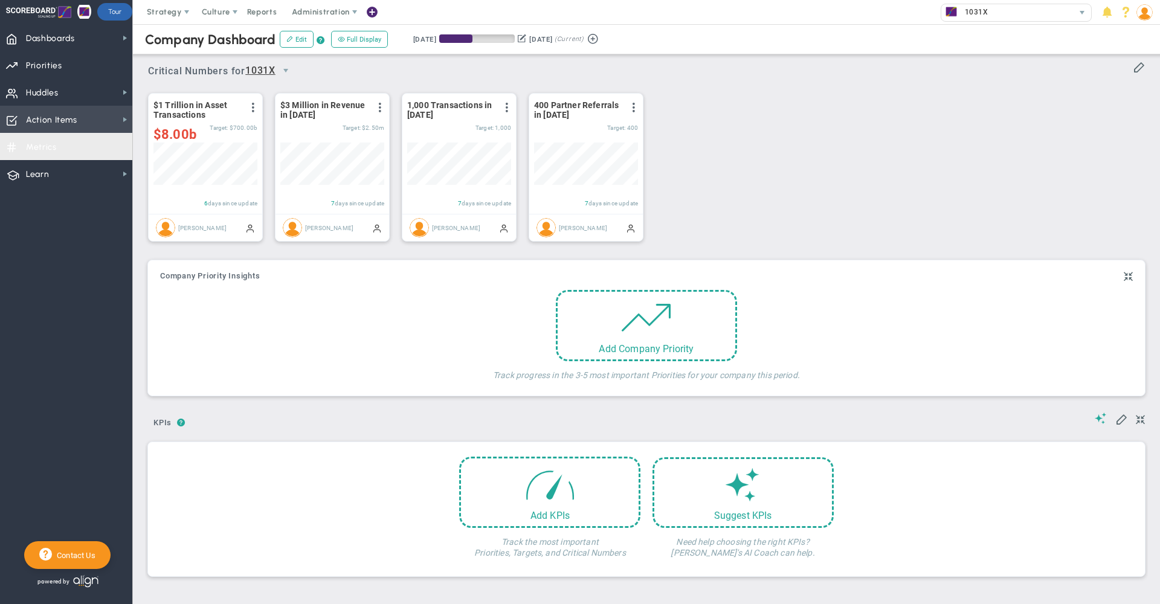
scroll to position [42, 104]
click at [85, 149] on span "Metrics Metrics" at bounding box center [66, 146] width 132 height 27
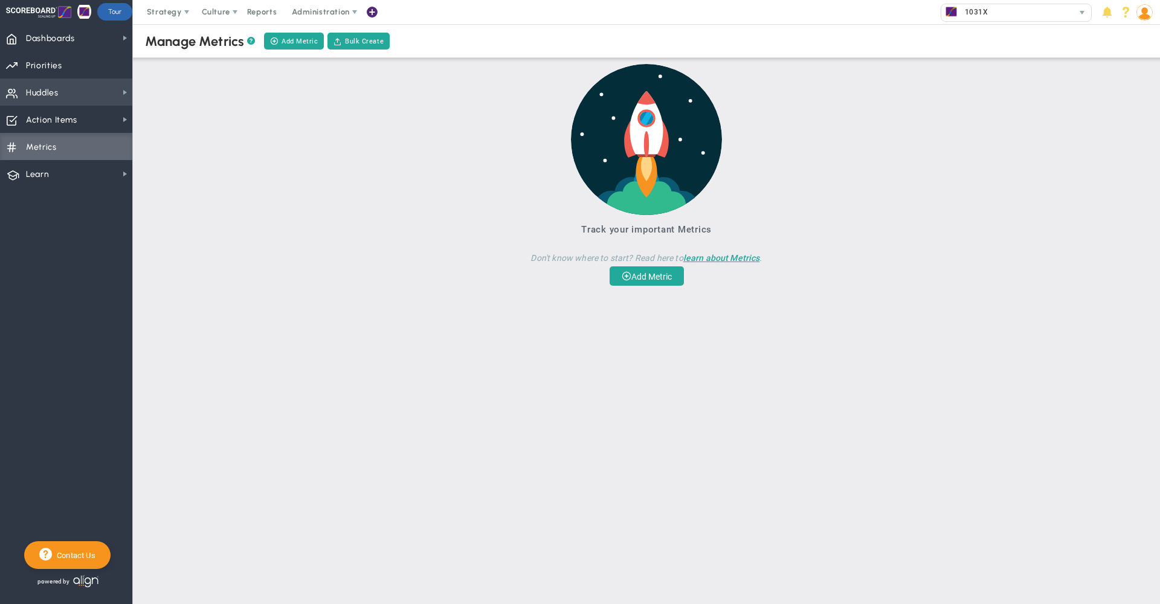
click at [94, 104] on span "Huddles Huddles" at bounding box center [66, 92] width 132 height 27
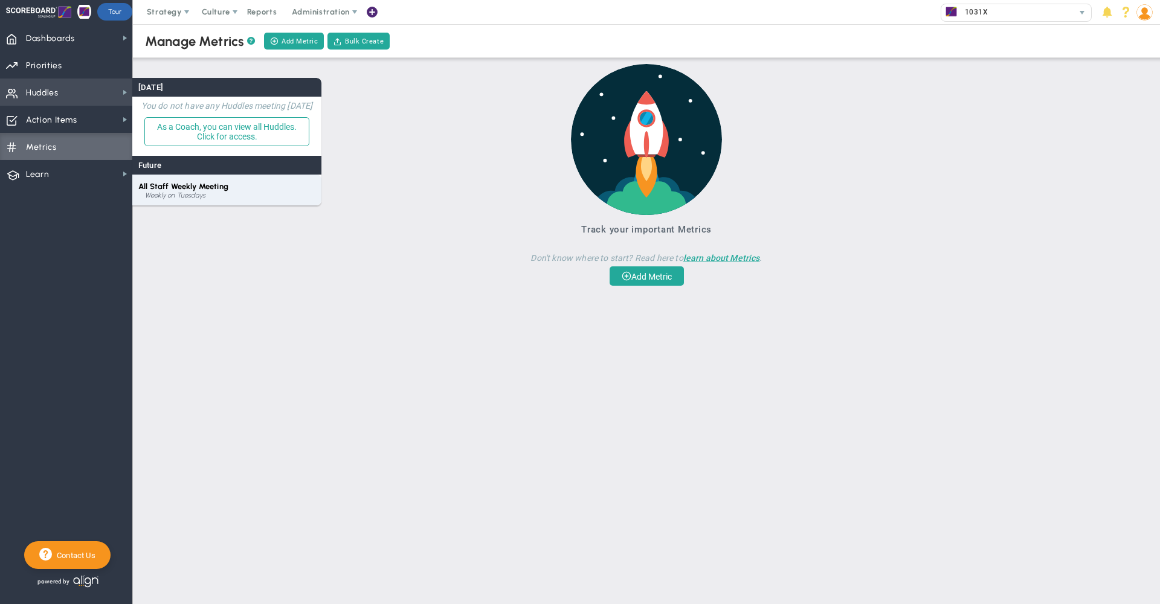
click at [238, 190] on div "All Staff Weekly Meeting Weekly on Tuesdays" at bounding box center [226, 190] width 189 height 31
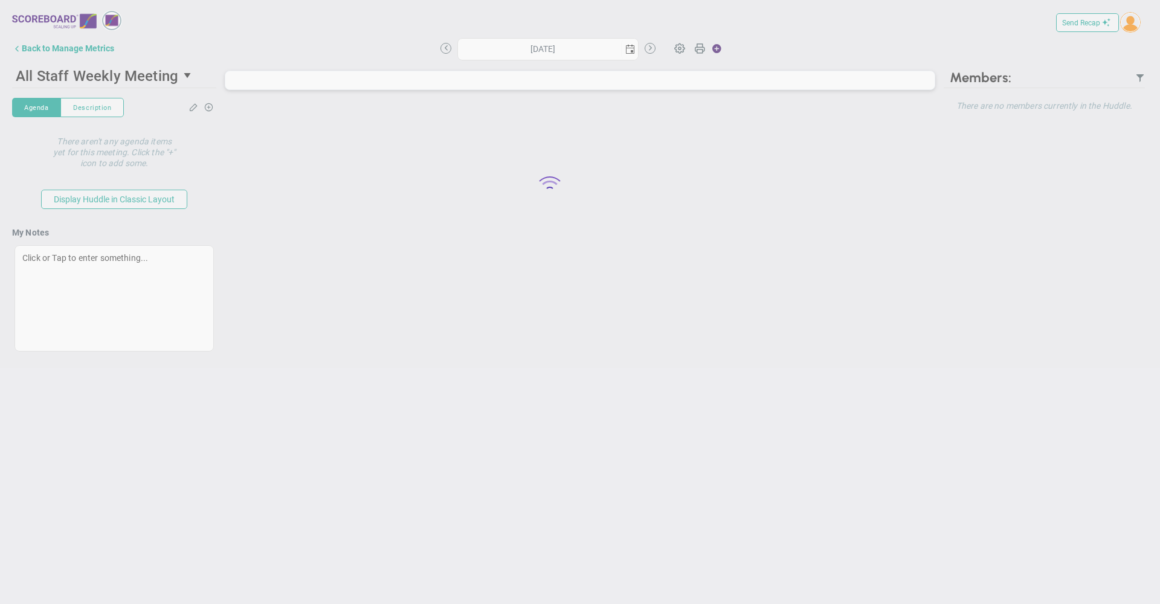
type input "[DATE]"
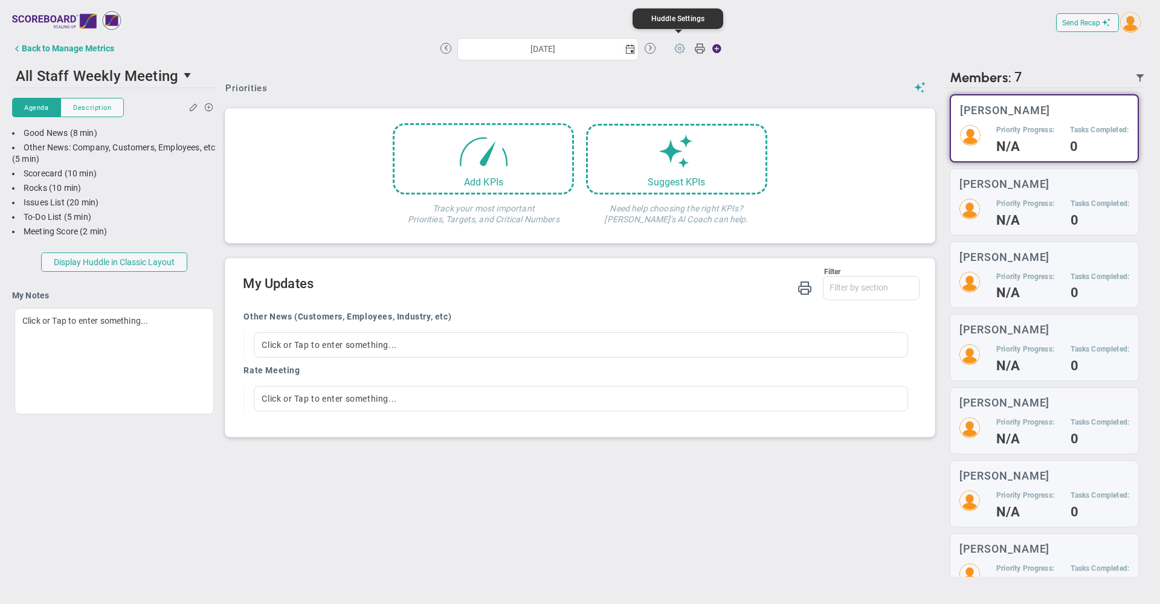
click at [681, 51] on span at bounding box center [679, 47] width 23 height 23
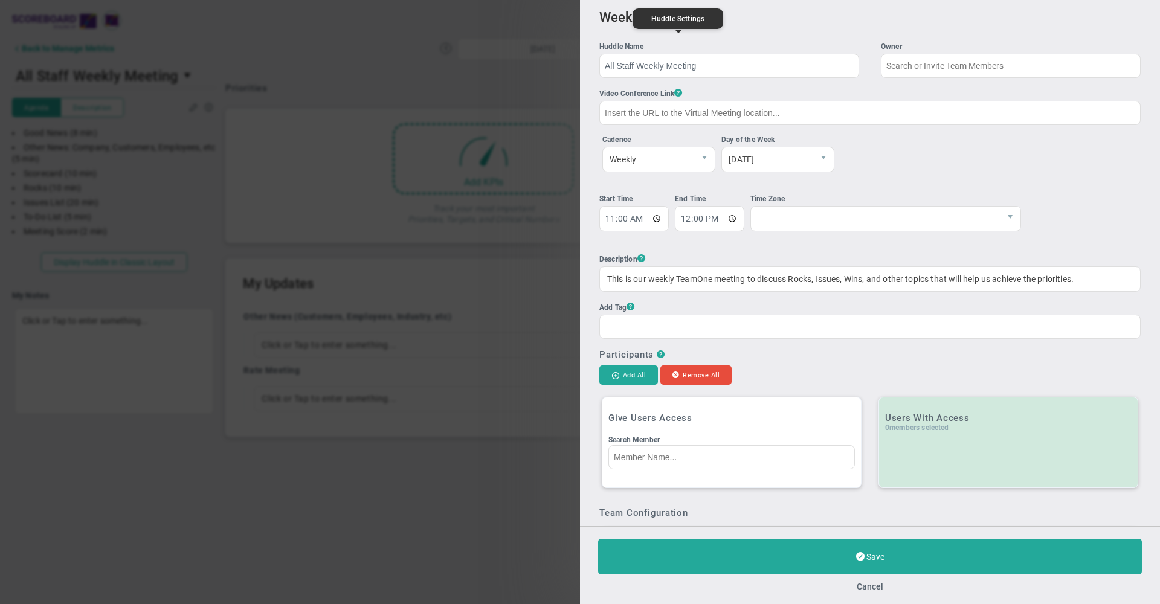
type input "[PERSON_NAME]"
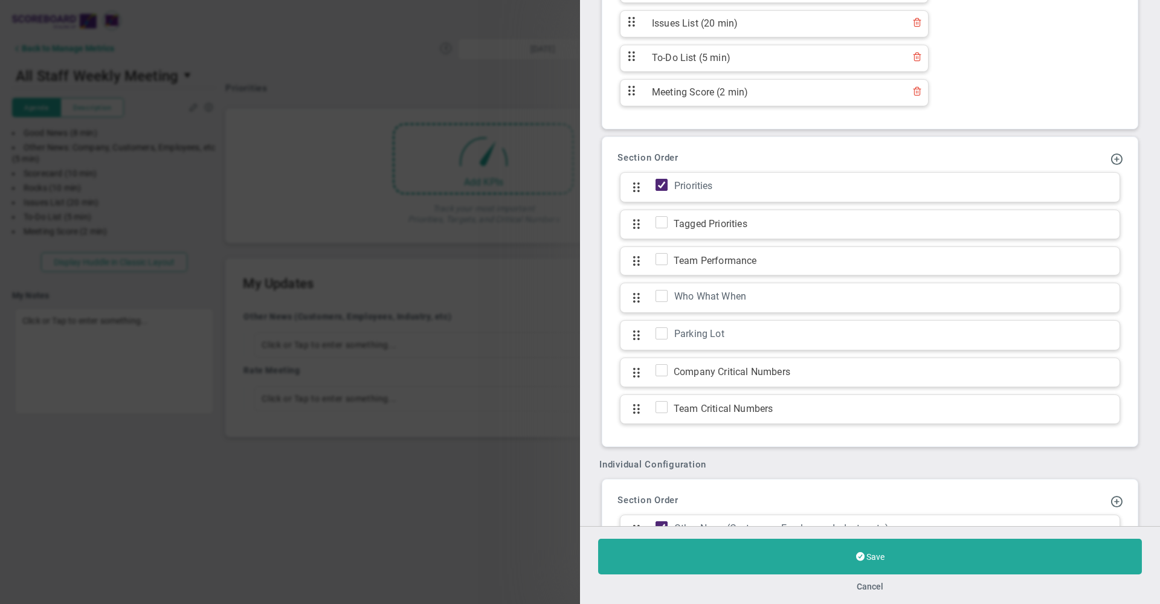
scroll to position [875, 0]
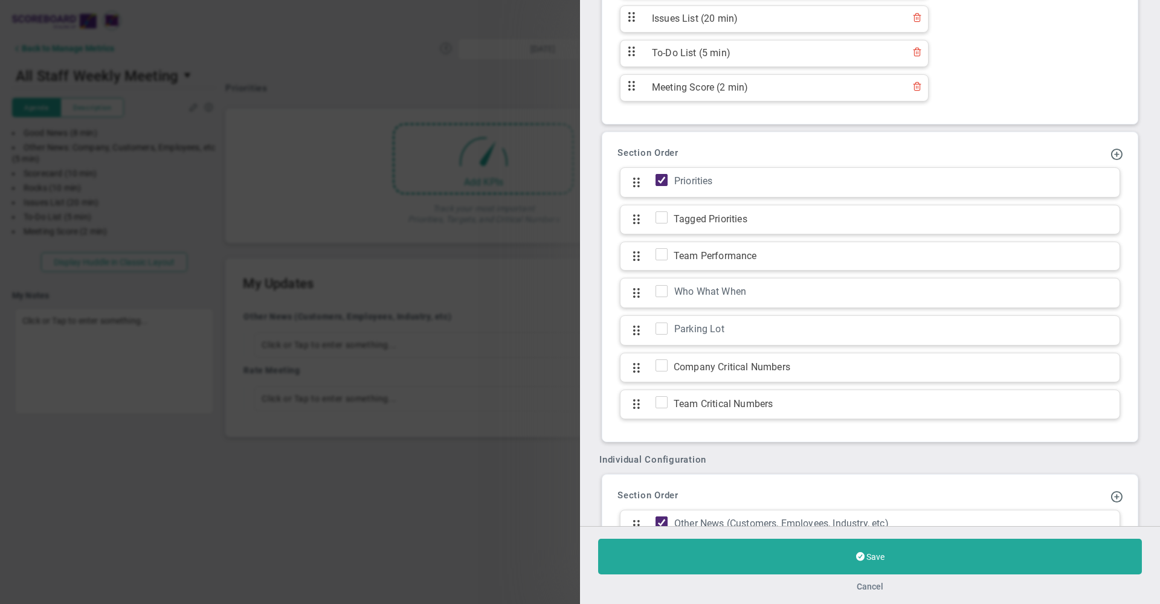
click at [874, 586] on button "Cancel" at bounding box center [869, 587] width 27 height 10
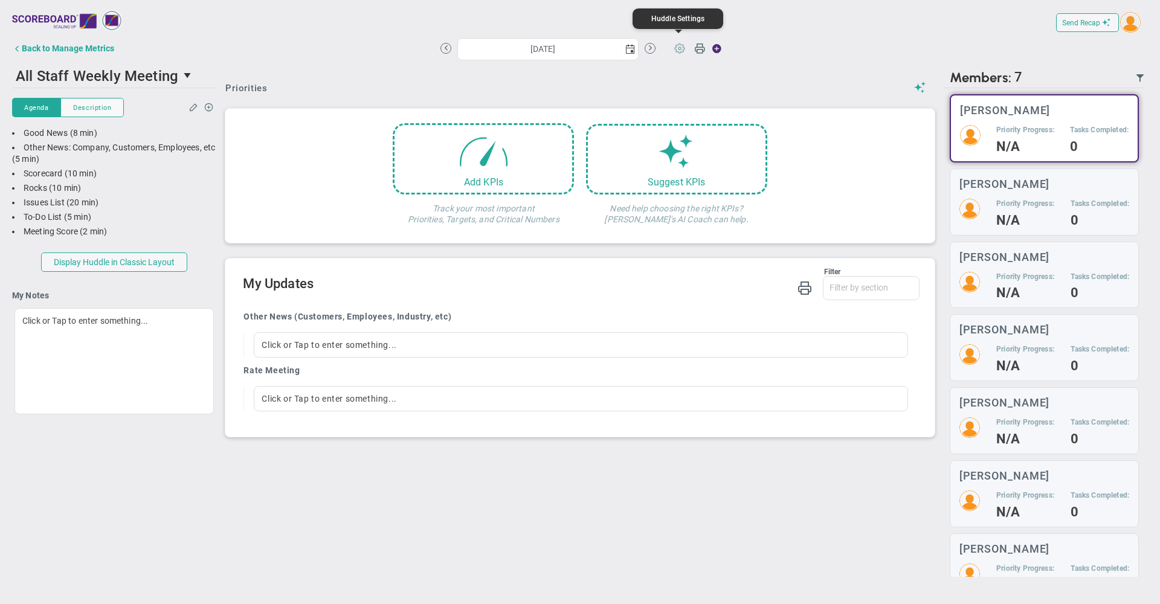
click at [678, 51] on span at bounding box center [679, 47] width 23 height 23
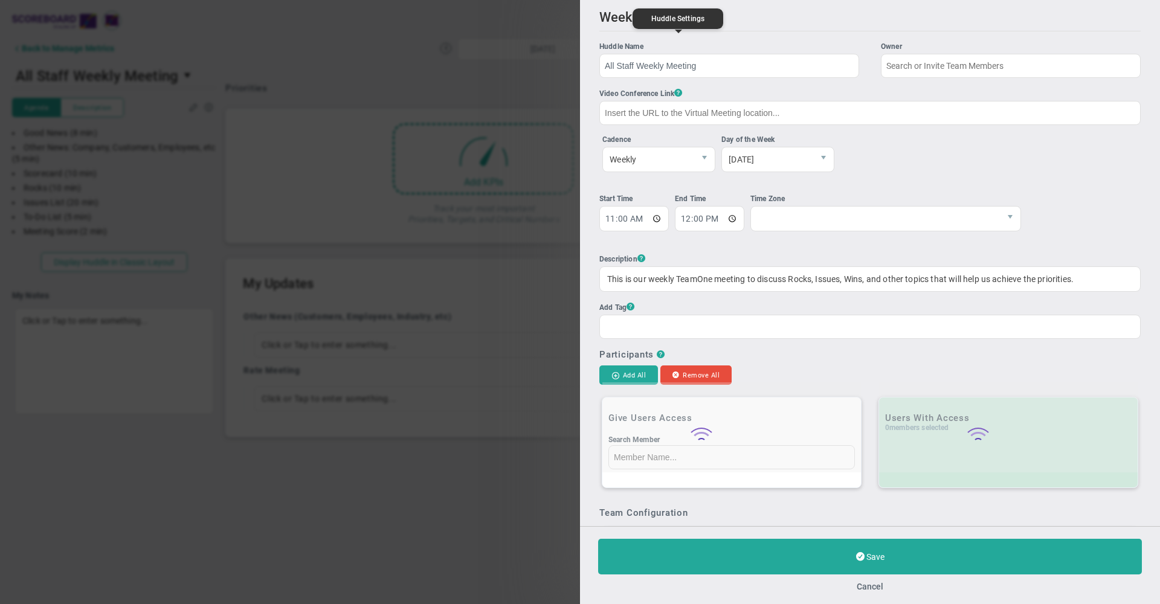
type input "[PERSON_NAME]"
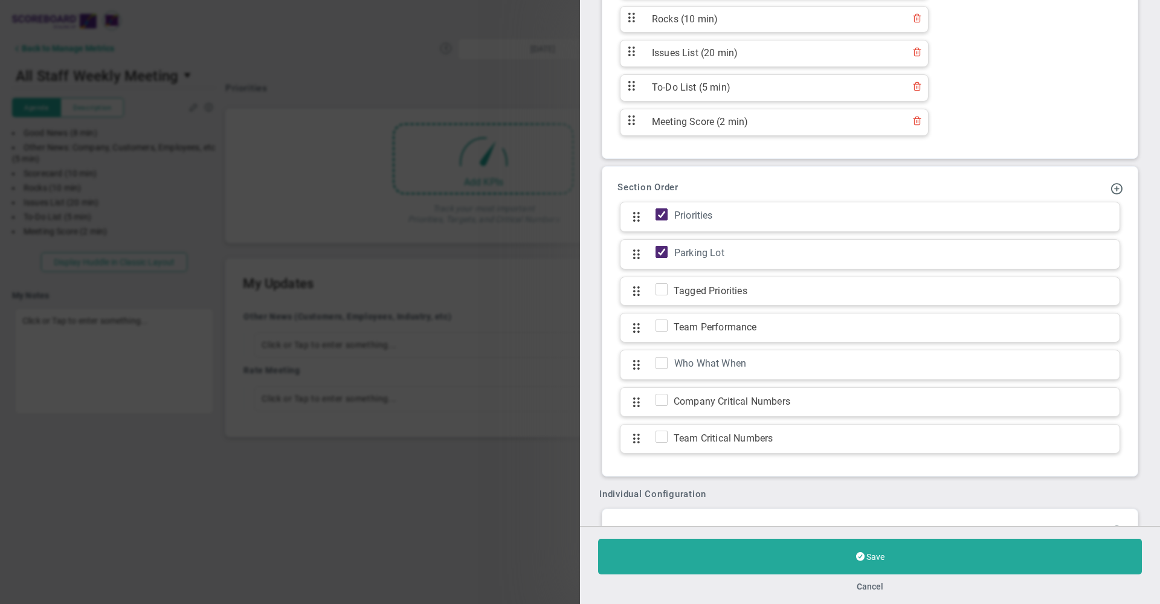
scroll to position [925, 0]
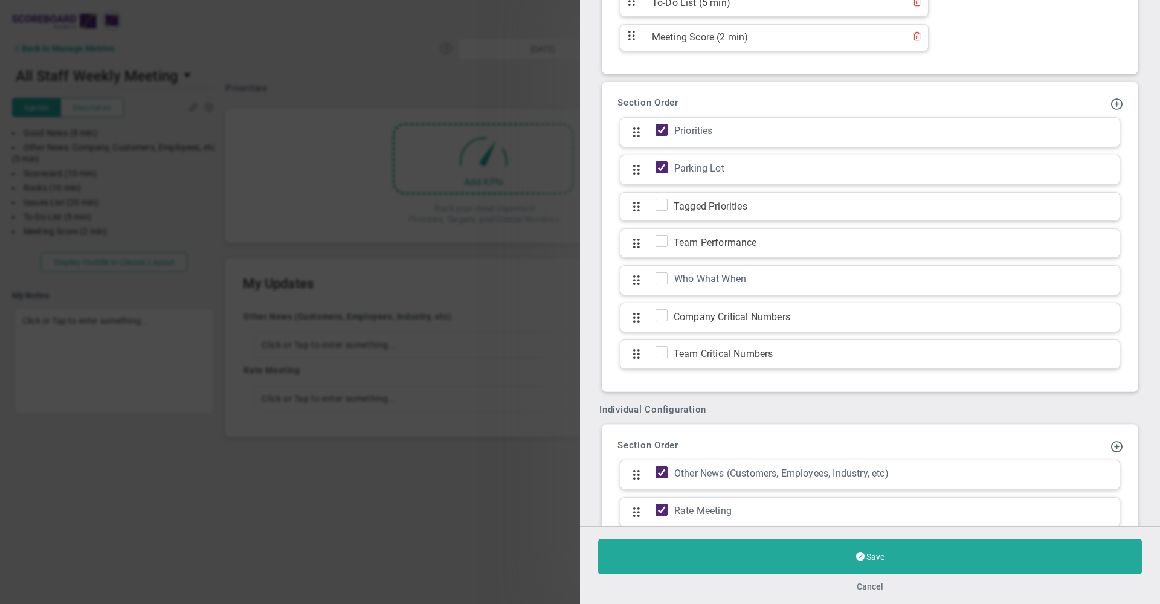
click at [875, 586] on button "Cancel" at bounding box center [869, 587] width 27 height 10
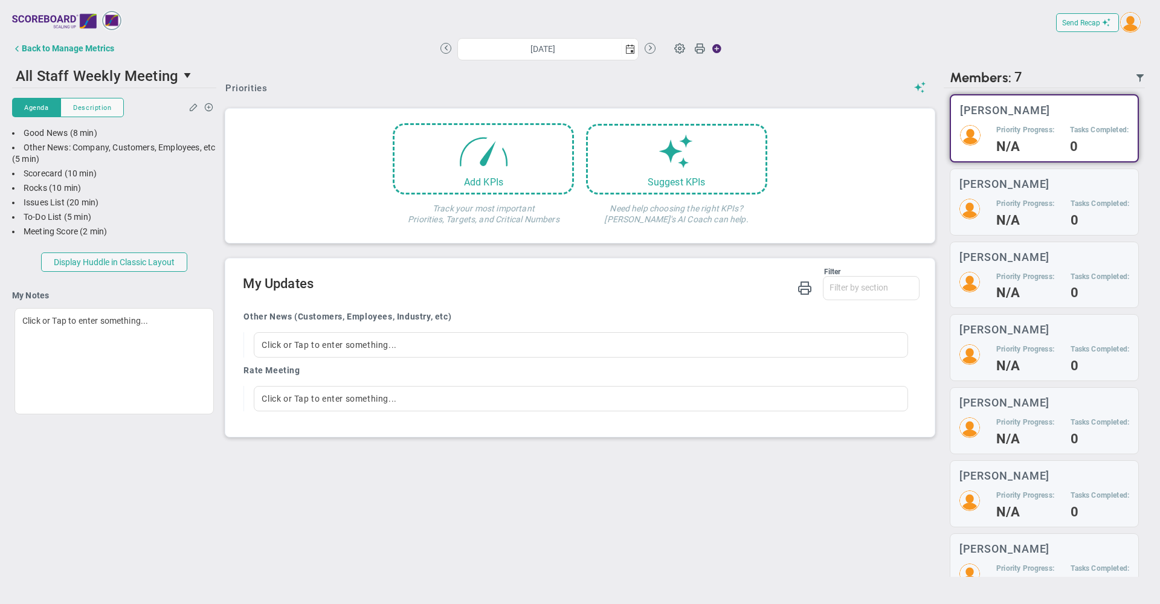
click at [324, 72] on div "Priorities Add KPIs Track your most important Priorities, Targets, and Critical…" at bounding box center [579, 156] width 714 height 187
click at [72, 53] on div "Back to Manage Metrics" at bounding box center [68, 48] width 92 height 10
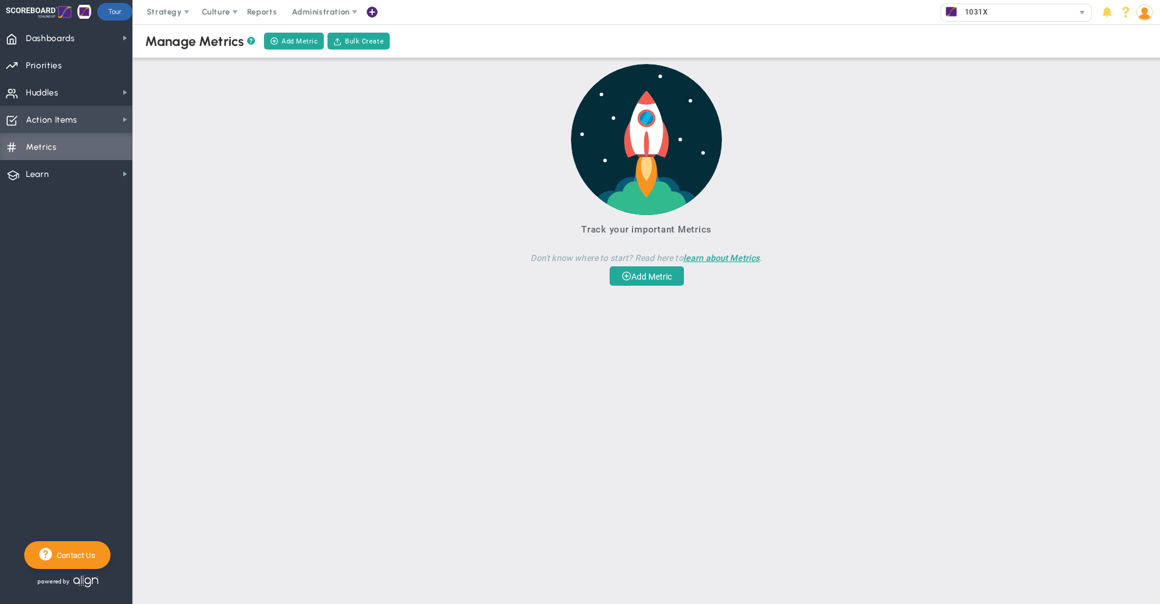
click at [92, 115] on span "Action Items Action Items" at bounding box center [66, 119] width 132 height 27
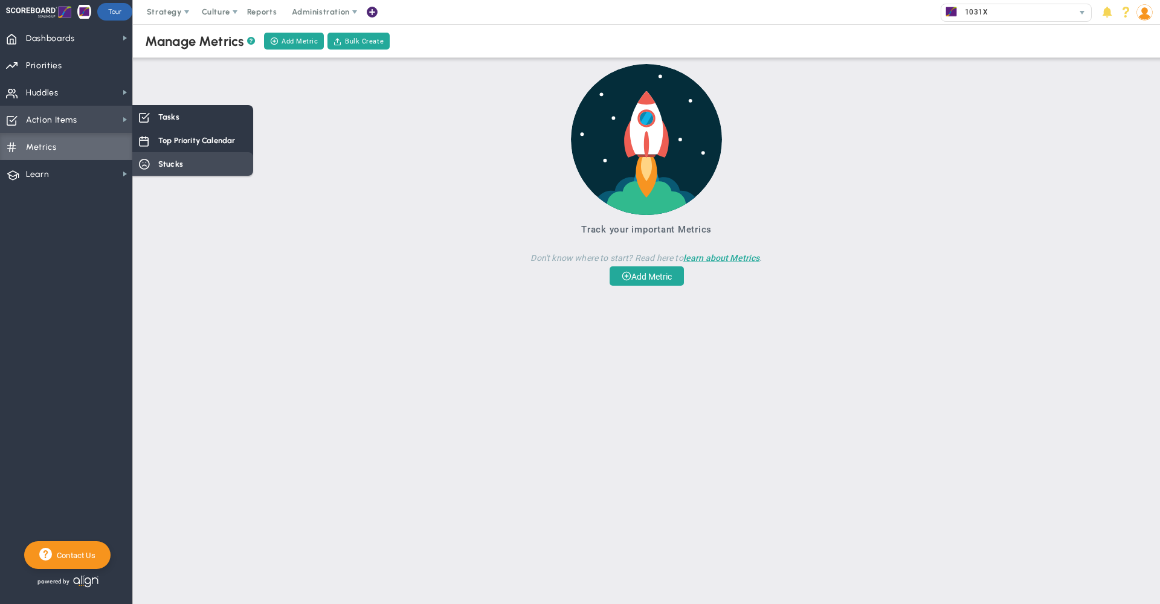
click at [180, 159] on span "Stucks" at bounding box center [170, 163] width 25 height 11
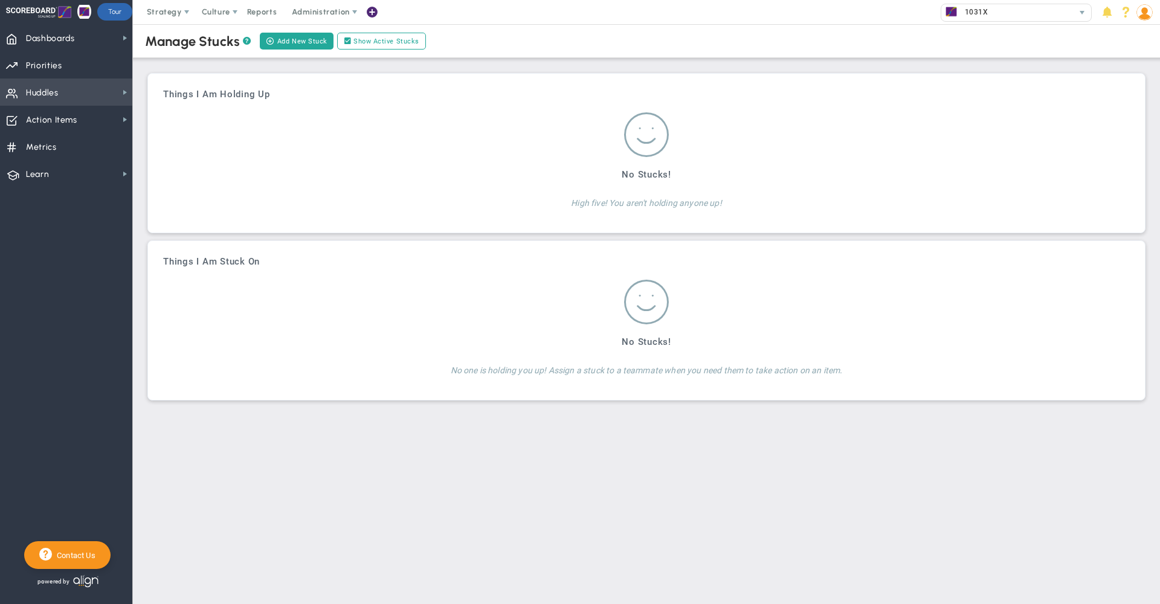
click at [75, 89] on span "Huddles Huddles" at bounding box center [66, 92] width 132 height 27
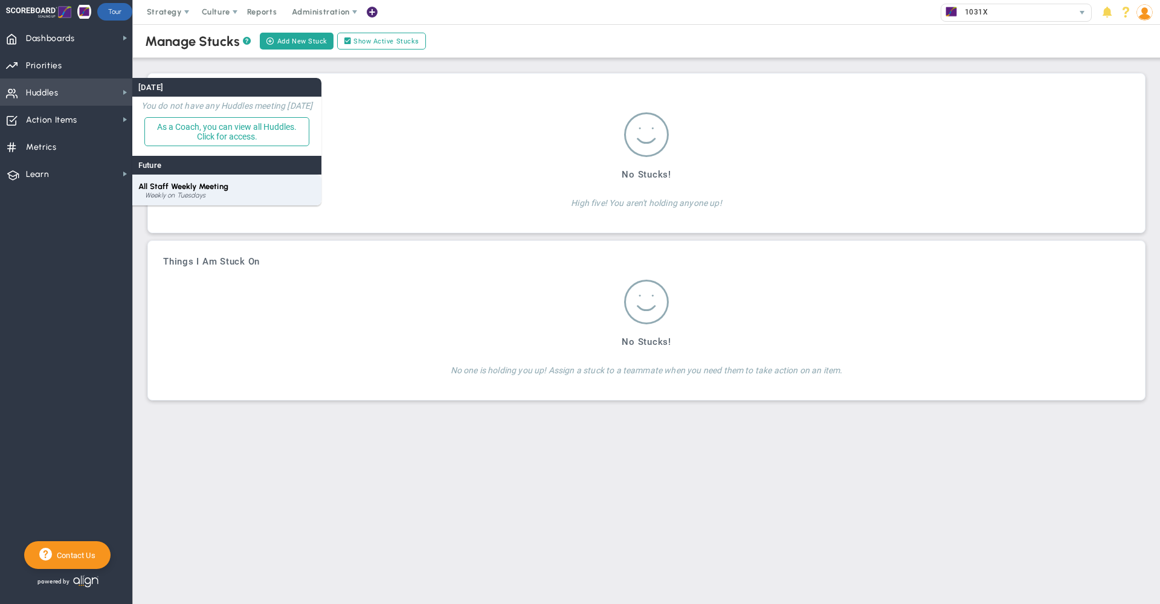
click at [194, 191] on span "All Staff Weekly Meeting" at bounding box center [183, 186] width 90 height 9
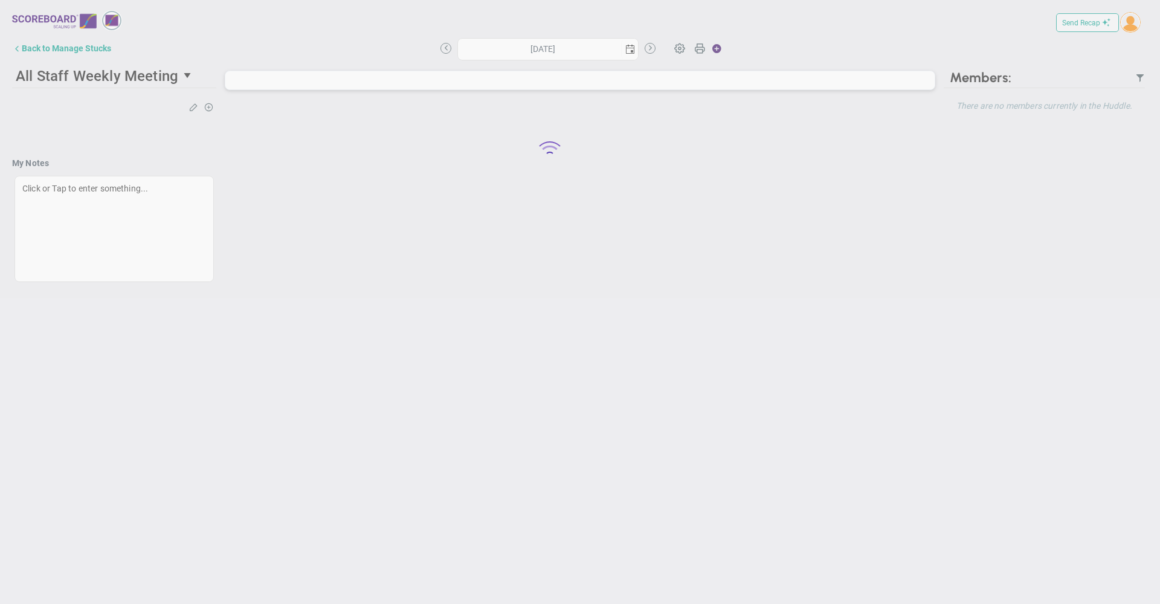
type input "[DATE]"
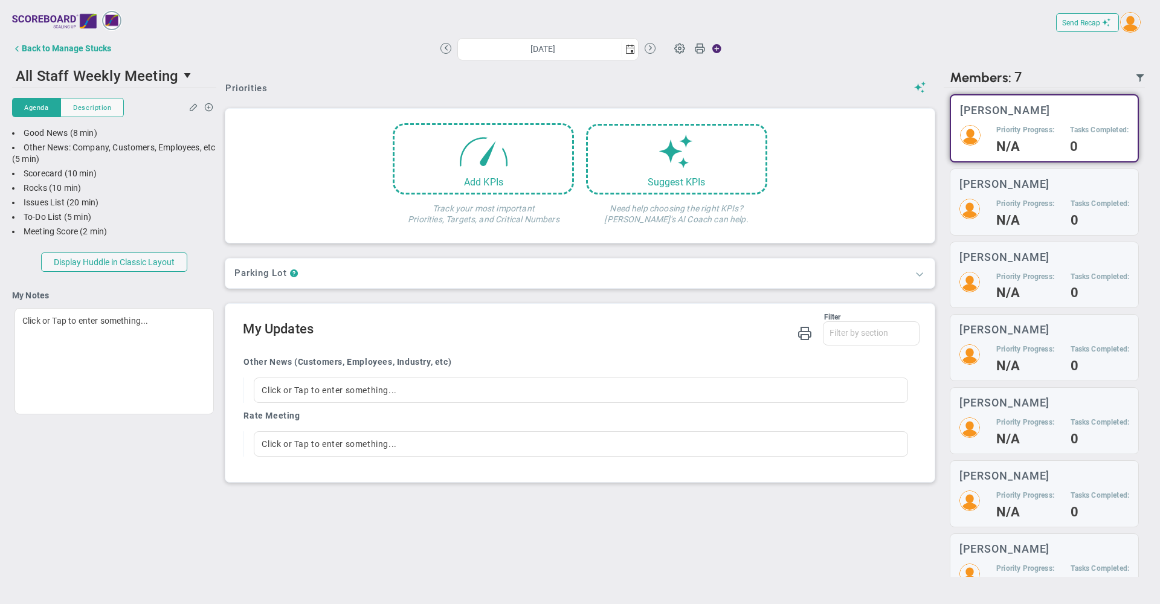
click at [916, 275] on span at bounding box center [919, 274] width 12 height 12
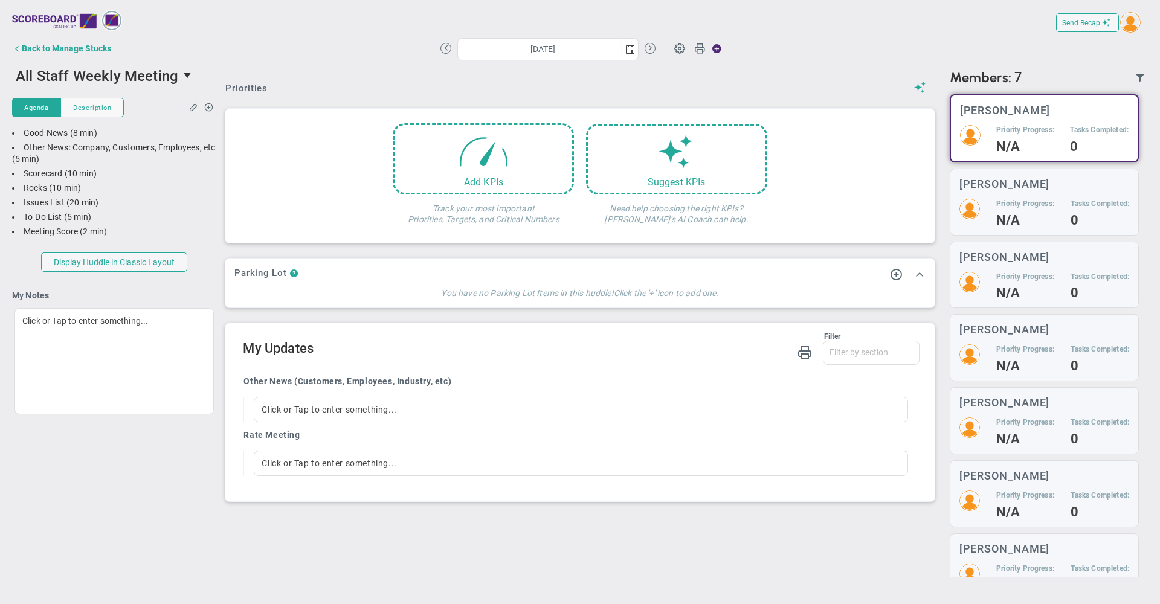
click at [804, 68] on div "Priorities Add KPIs Track your most important Priorities, Targets, and Critical…" at bounding box center [579, 189] width 714 height 252
click at [679, 49] on span at bounding box center [679, 47] width 23 height 23
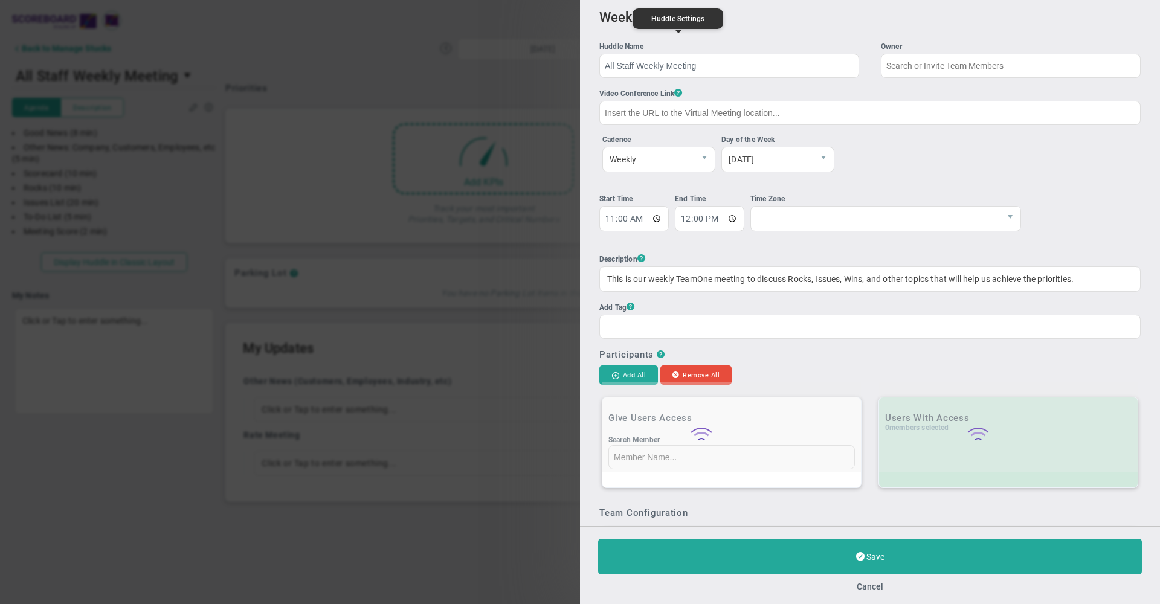
type input "[PERSON_NAME]"
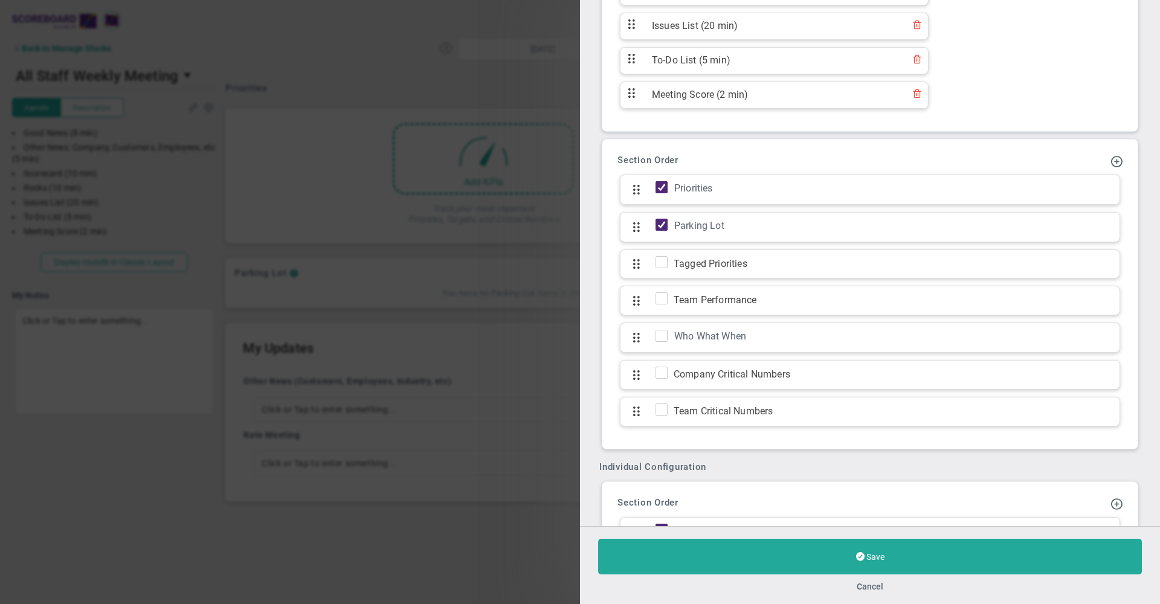
scroll to position [884, 0]
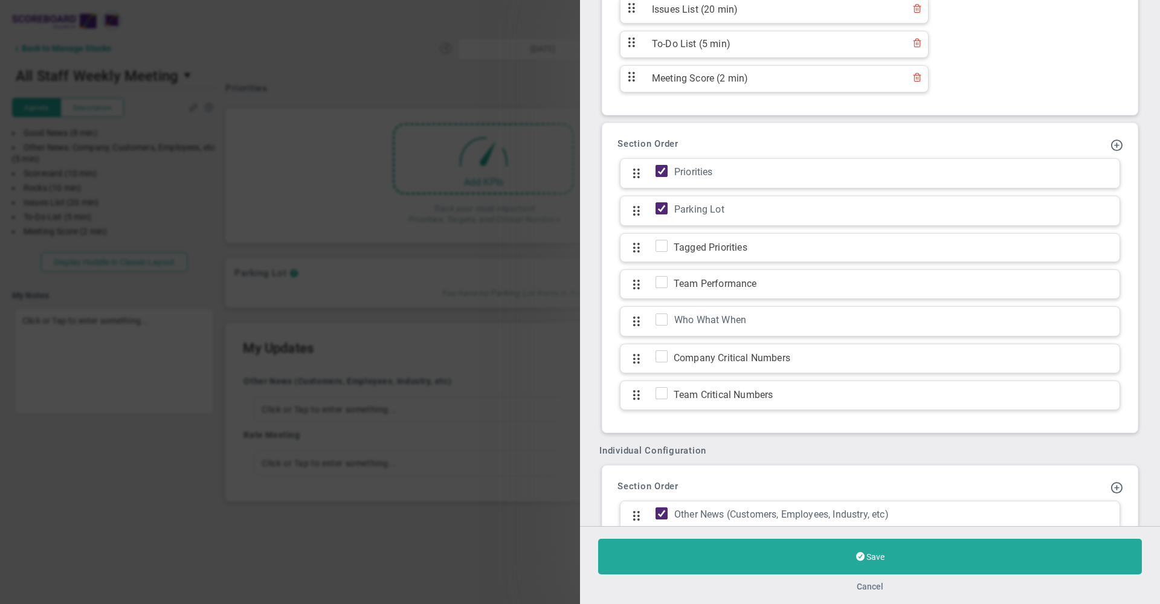
click at [875, 586] on button "Cancel" at bounding box center [869, 587] width 27 height 10
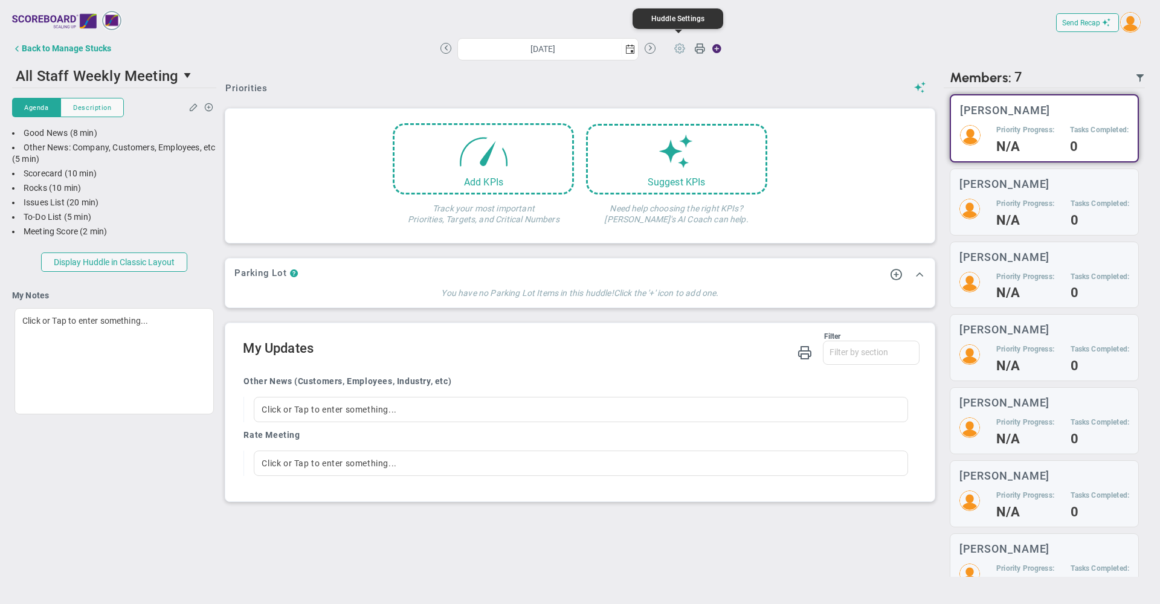
click at [679, 50] on span at bounding box center [679, 47] width 23 height 23
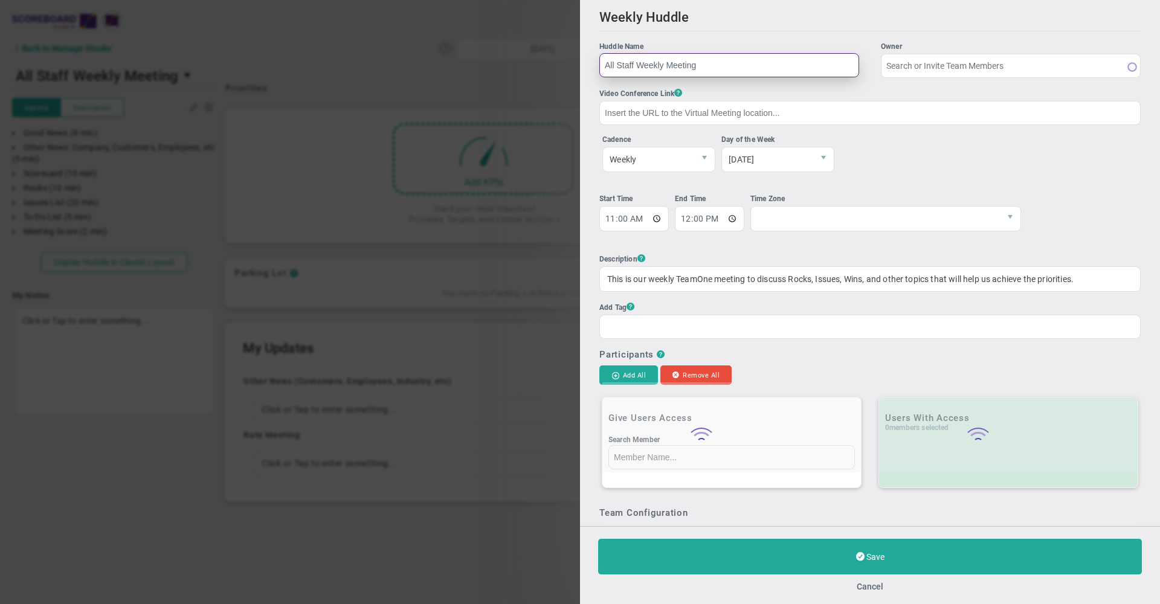
type input "[PERSON_NAME]"
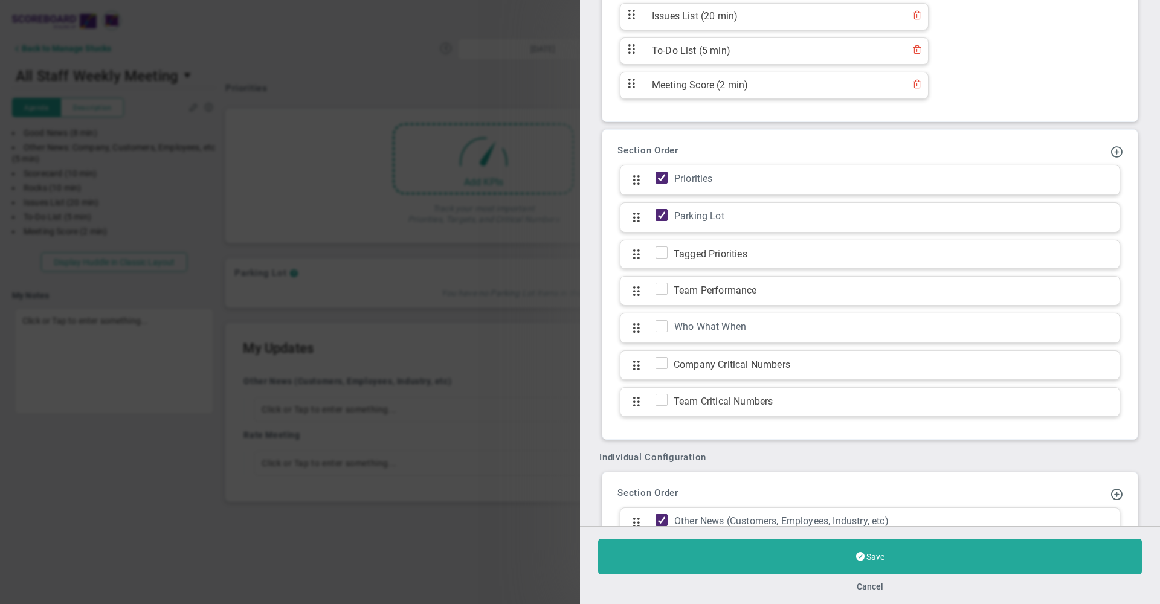
scroll to position [890, 0]
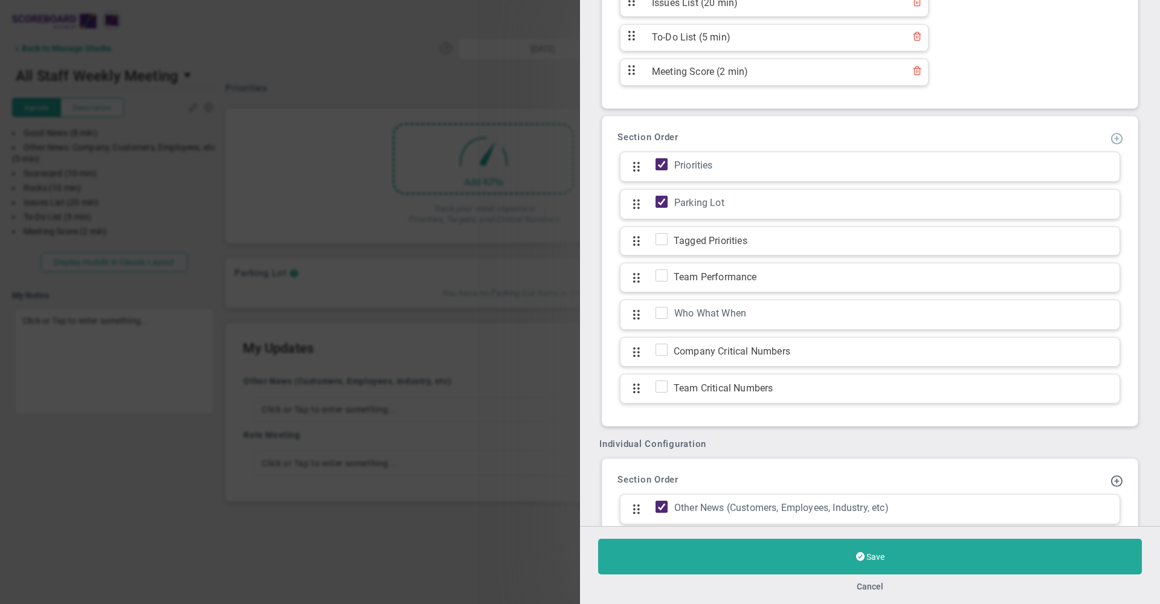
click at [1110, 144] on span at bounding box center [1116, 138] width 12 height 12
click at [1033, 131] on div "Add Update Section Add KPI Section Section Order Priorities Click to add sectio…" at bounding box center [870, 271] width 536 height 310
click at [870, 586] on button "Cancel" at bounding box center [869, 587] width 27 height 10
